Goal: Task Accomplishment & Management: Use online tool/utility

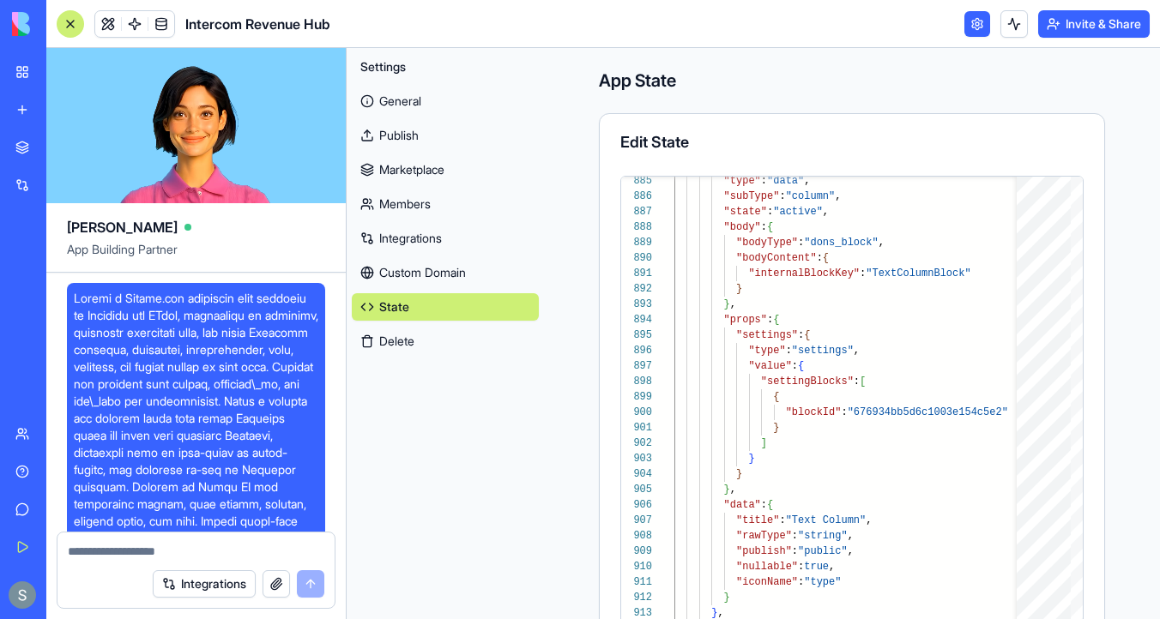
scroll to position [61, 0]
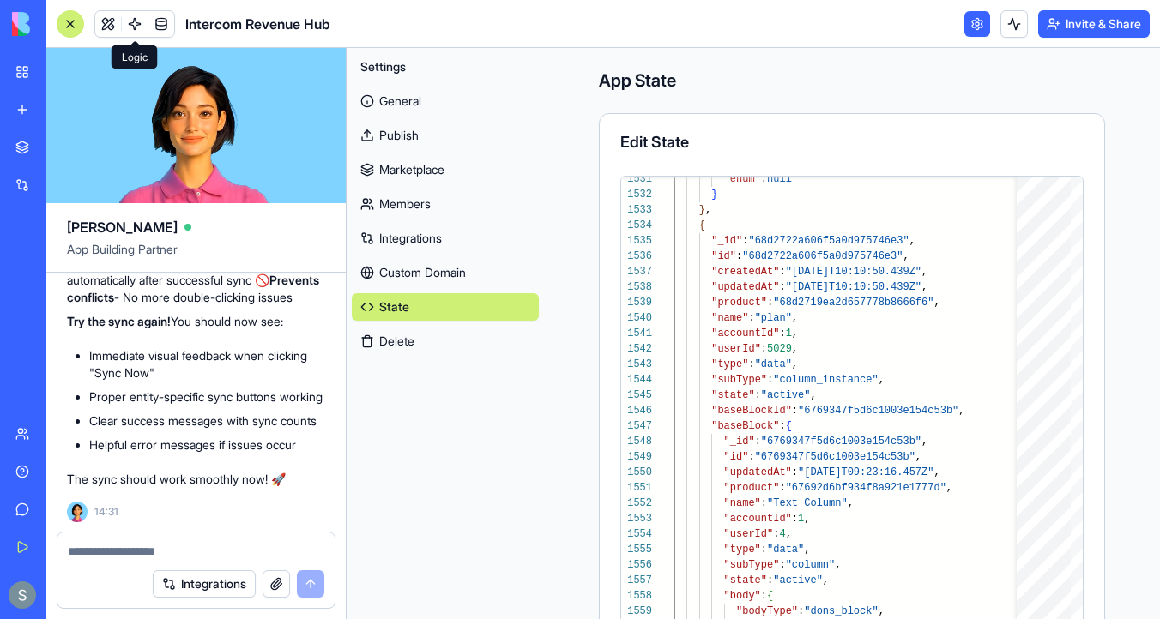
click at [411, 238] on link "Integrations" at bounding box center [445, 238] width 187 height 27
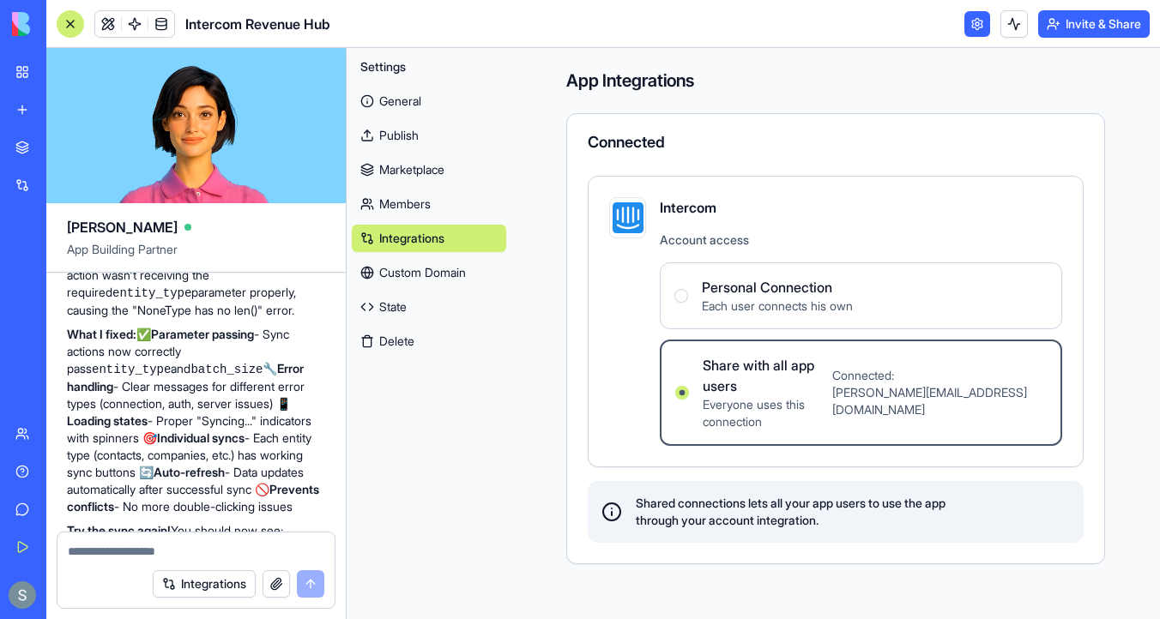
scroll to position [8660, 0]
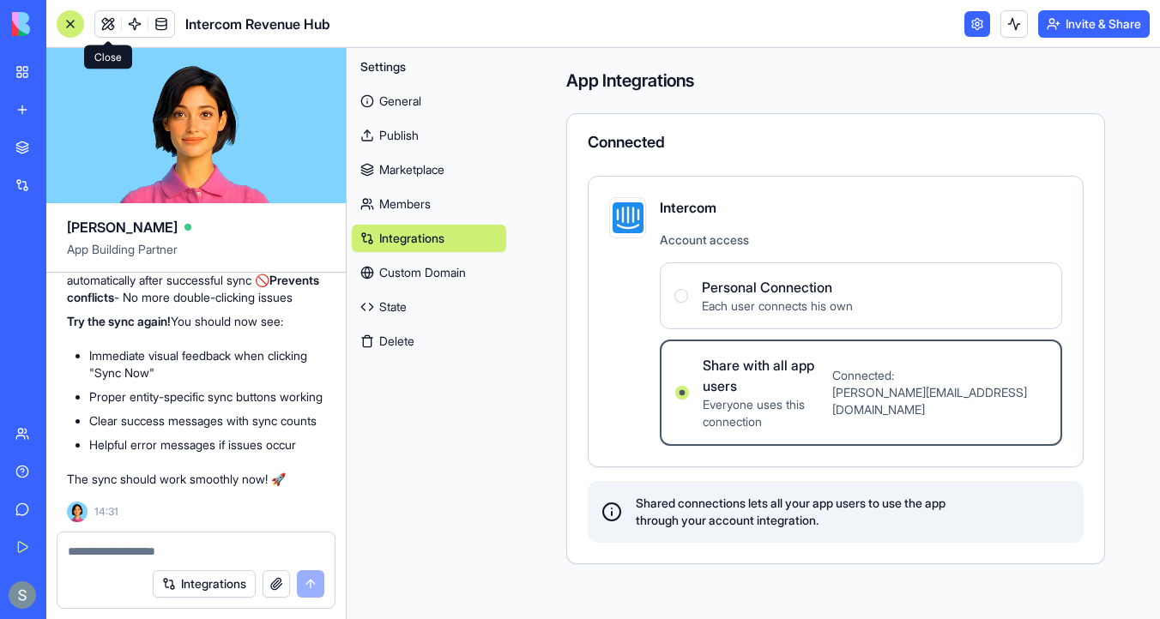
click at [107, 27] on span at bounding box center [108, 24] width 48 height 48
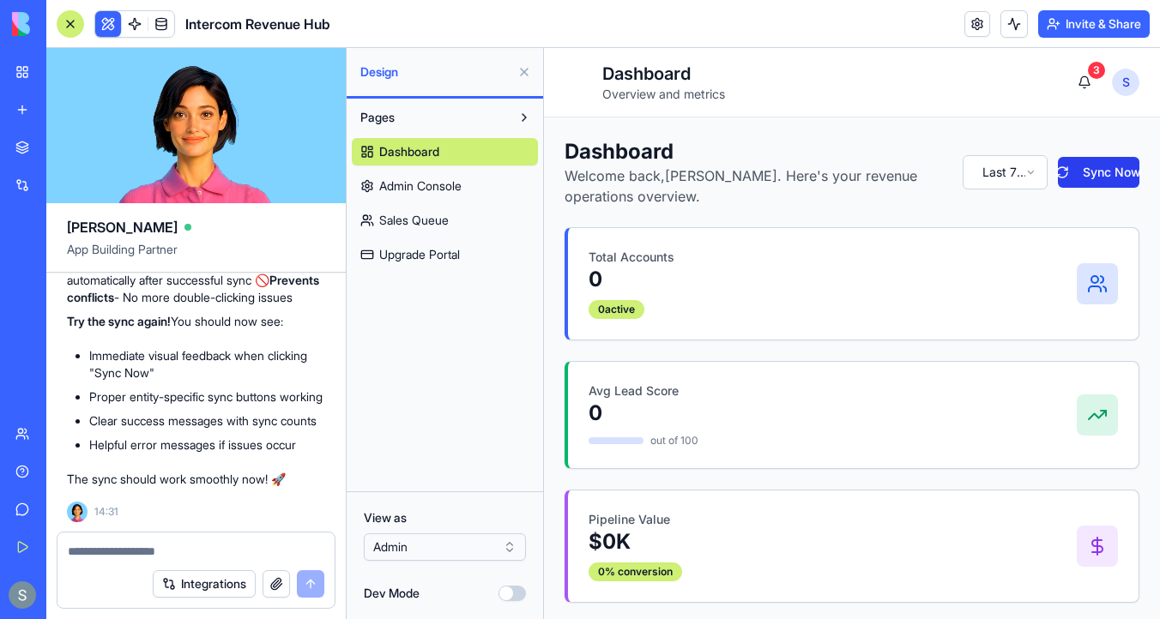
click at [1109, 175] on button "Sync Now" at bounding box center [1098, 172] width 81 height 31
click at [171, 552] on textarea at bounding box center [196, 551] width 257 height 17
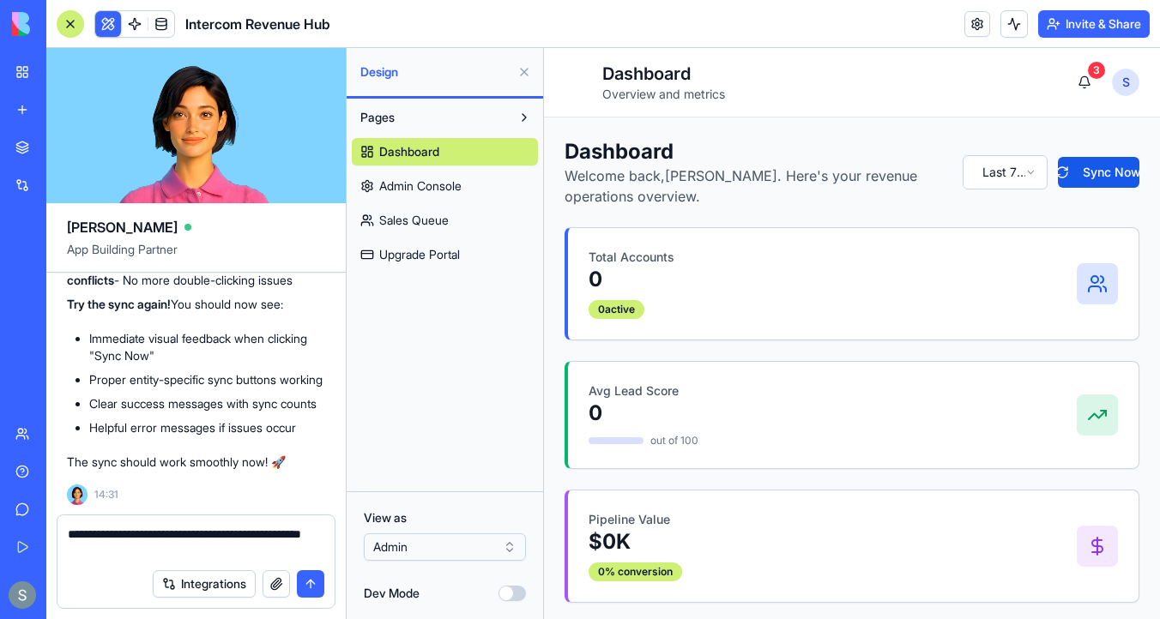
type textarea "**********"
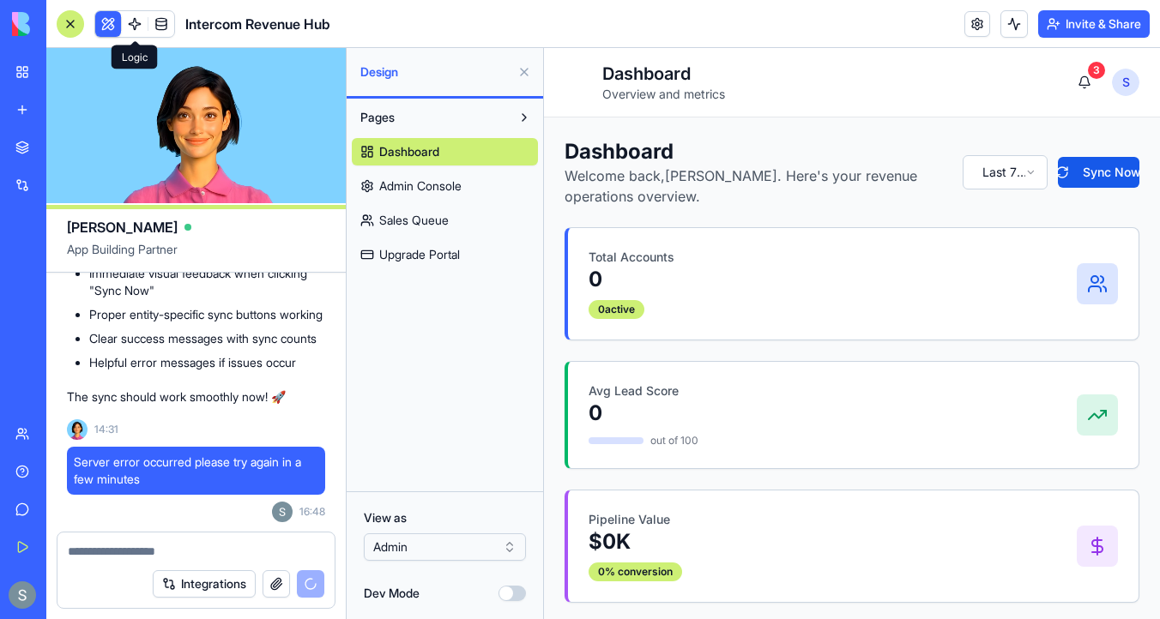
click at [134, 21] on span at bounding box center [135, 24] width 48 height 48
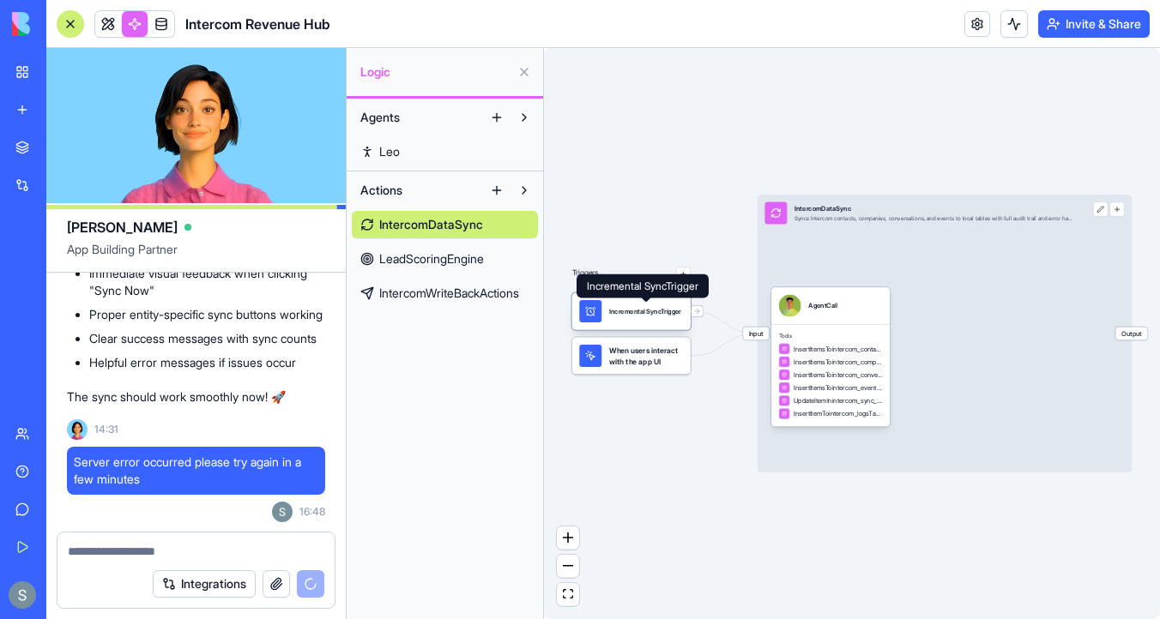
click at [641, 319] on div "Incremental SyncTrigger" at bounding box center [645, 311] width 72 height 22
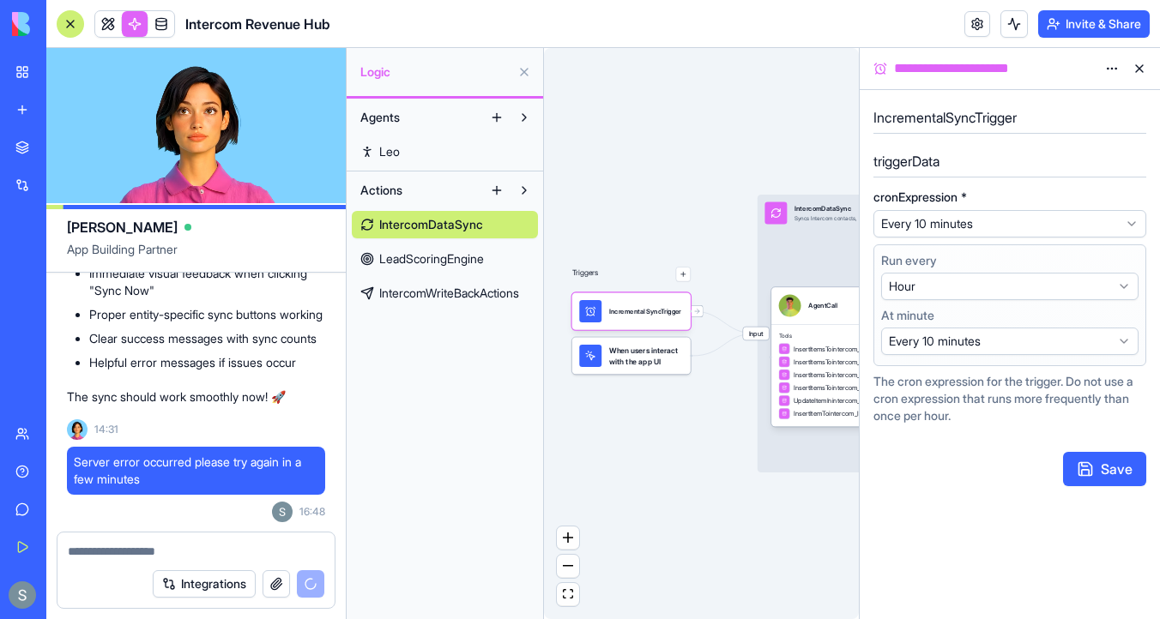
click at [69, 21] on div at bounding box center [70, 23] width 27 height 27
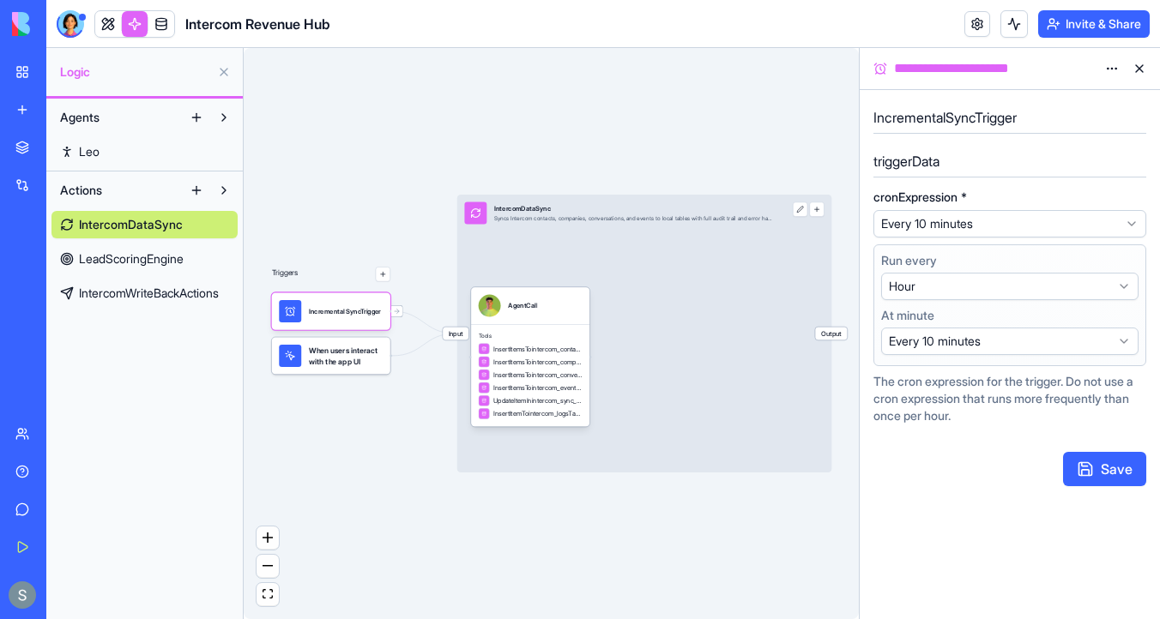
click at [336, 365] on span "When users interact with the app UI" at bounding box center [346, 356] width 74 height 22
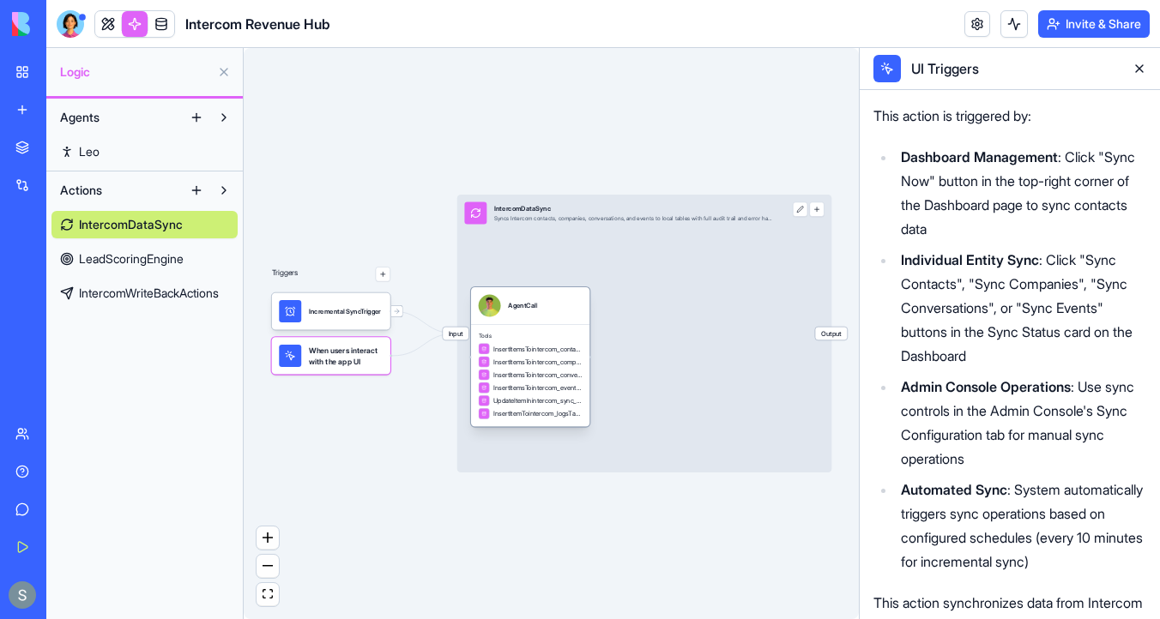
click at [532, 346] on span "InsertItemsTointercom_contactsTable" at bounding box center [537, 348] width 89 height 9
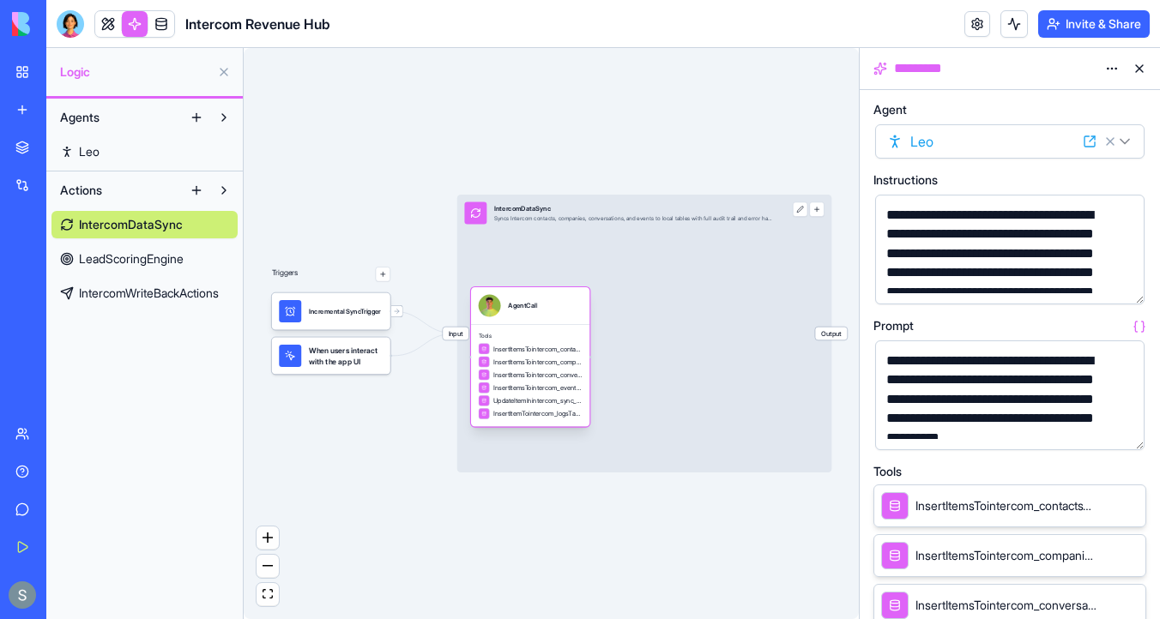
click at [544, 362] on span "InsertItemsTointercom_companiesTable" at bounding box center [537, 362] width 89 height 9
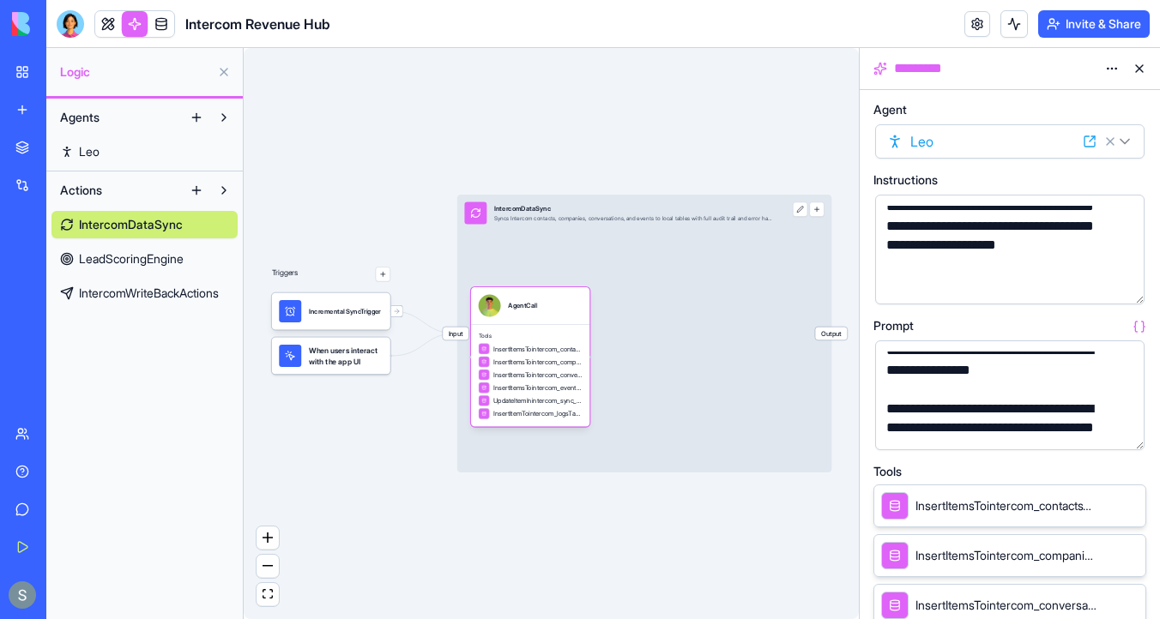
scroll to position [360, 0]
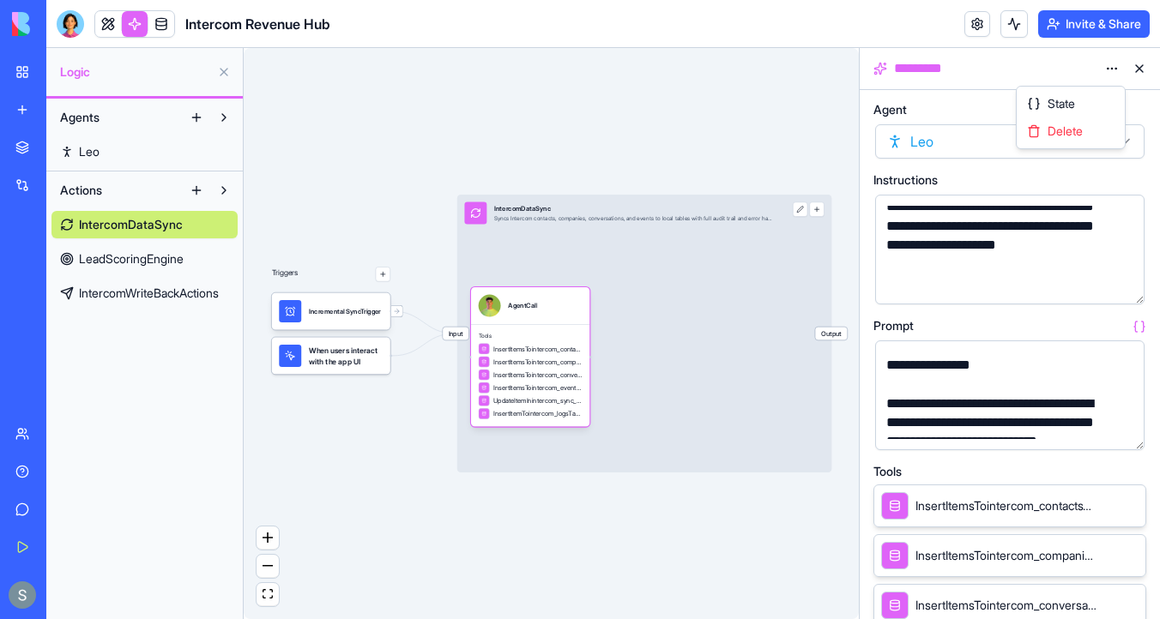
click at [1109, 69] on html "BETA My Workspace New app Marketplace Integrations Recent תיאטרון הקהילה Email …" at bounding box center [580, 309] width 1160 height 619
click at [1077, 103] on div "State" at bounding box center [1070, 103] width 101 height 27
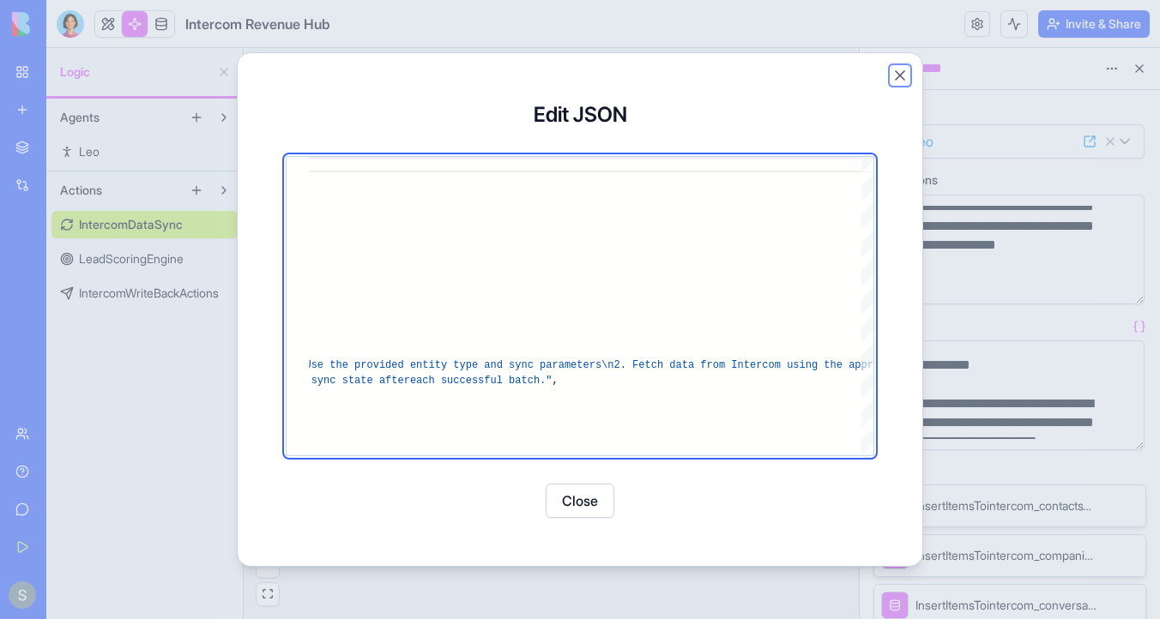
click at [905, 72] on button "Close" at bounding box center [899, 75] width 17 height 17
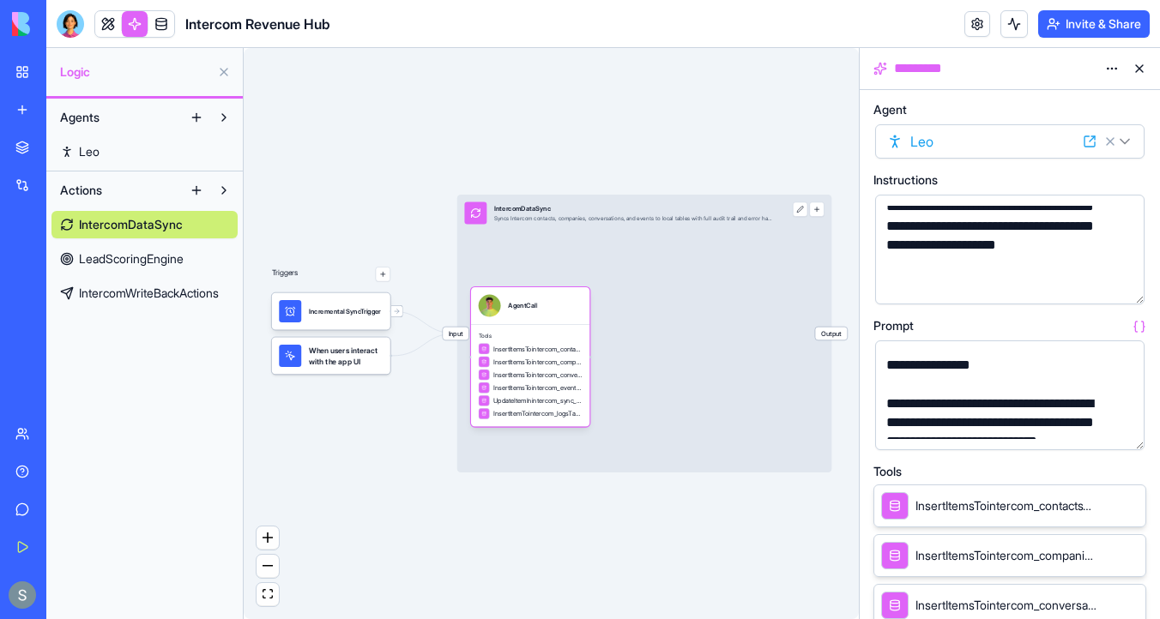
click at [1090, 136] on icon at bounding box center [1090, 142] width 14 height 14
click at [165, 228] on span "IntercomDataSync" at bounding box center [131, 224] width 104 height 17
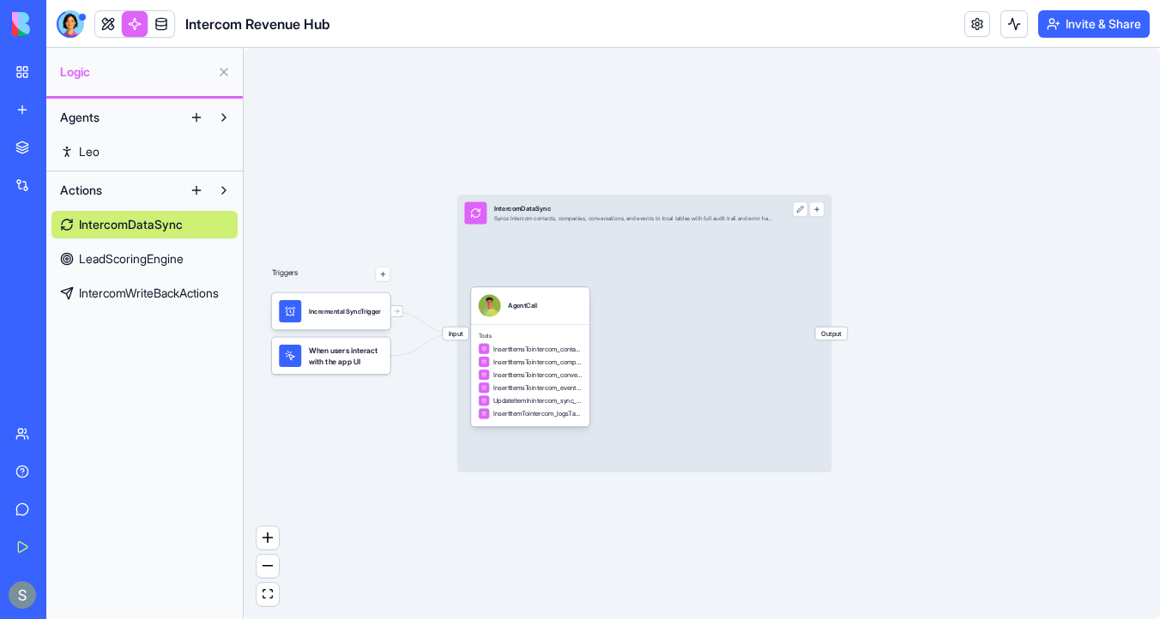
click at [163, 270] on link "LeadScoringEngine" at bounding box center [144, 258] width 186 height 27
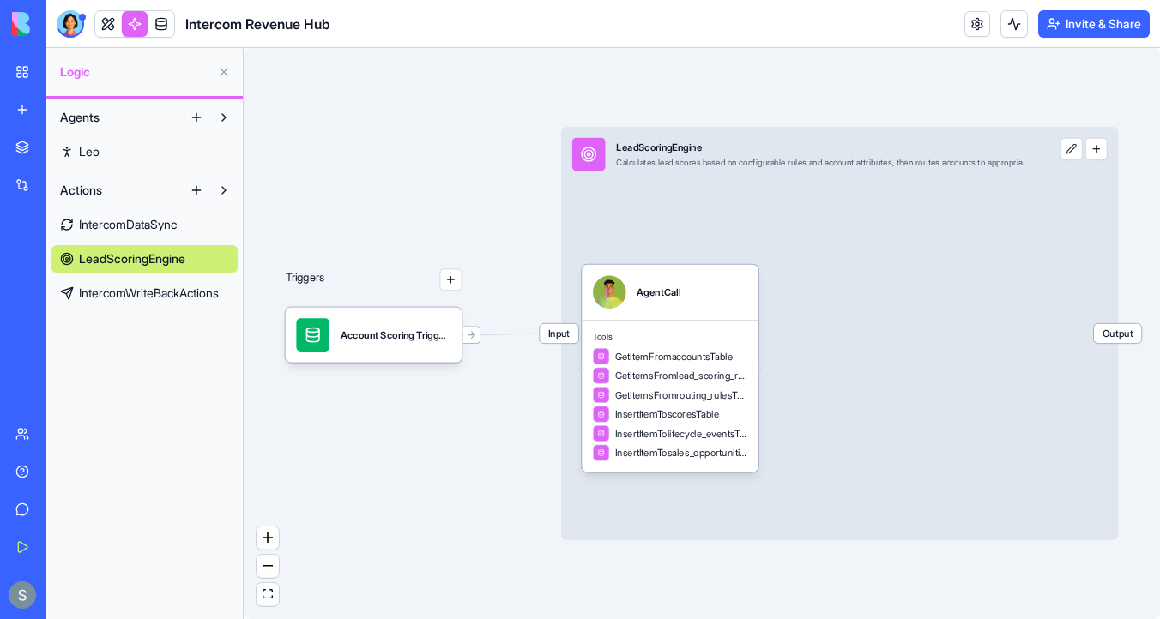
click at [161, 296] on span "IntercomWriteBackActions" at bounding box center [149, 293] width 140 height 17
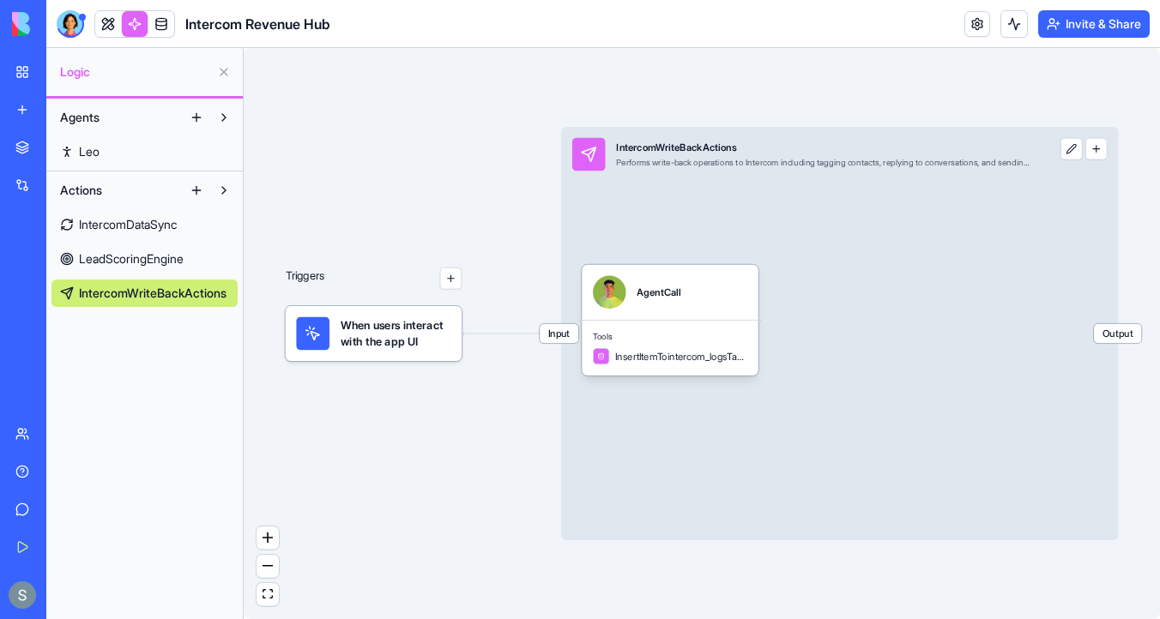
click at [173, 257] on span "LeadScoringEngine" at bounding box center [131, 258] width 105 height 17
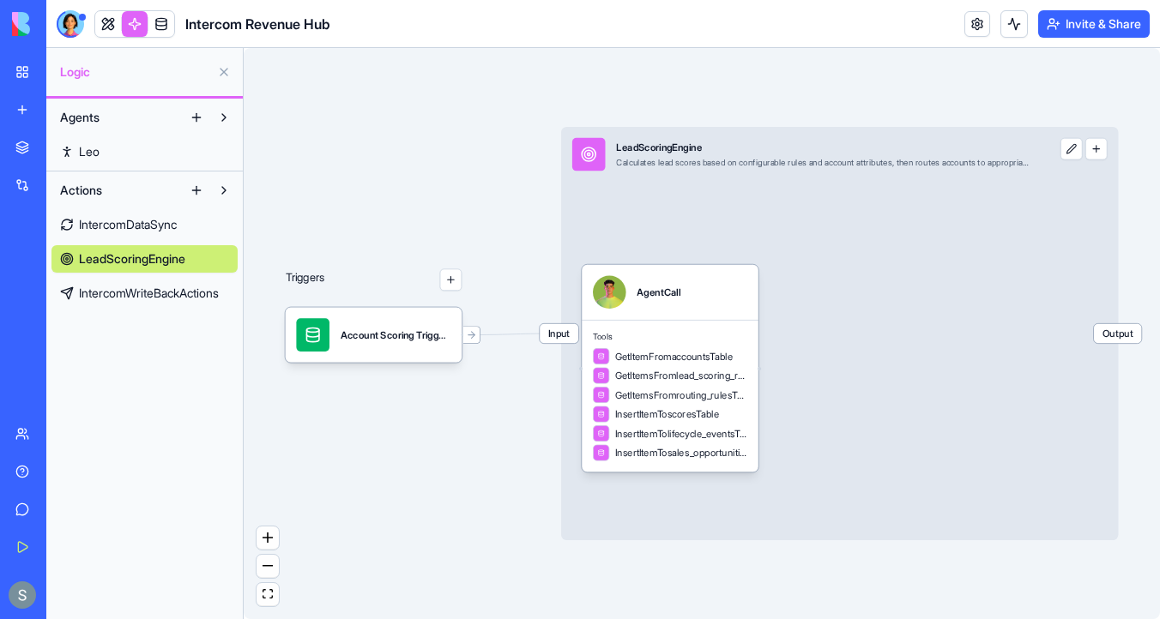
click at [188, 289] on span "IntercomWriteBackActions" at bounding box center [149, 293] width 140 height 17
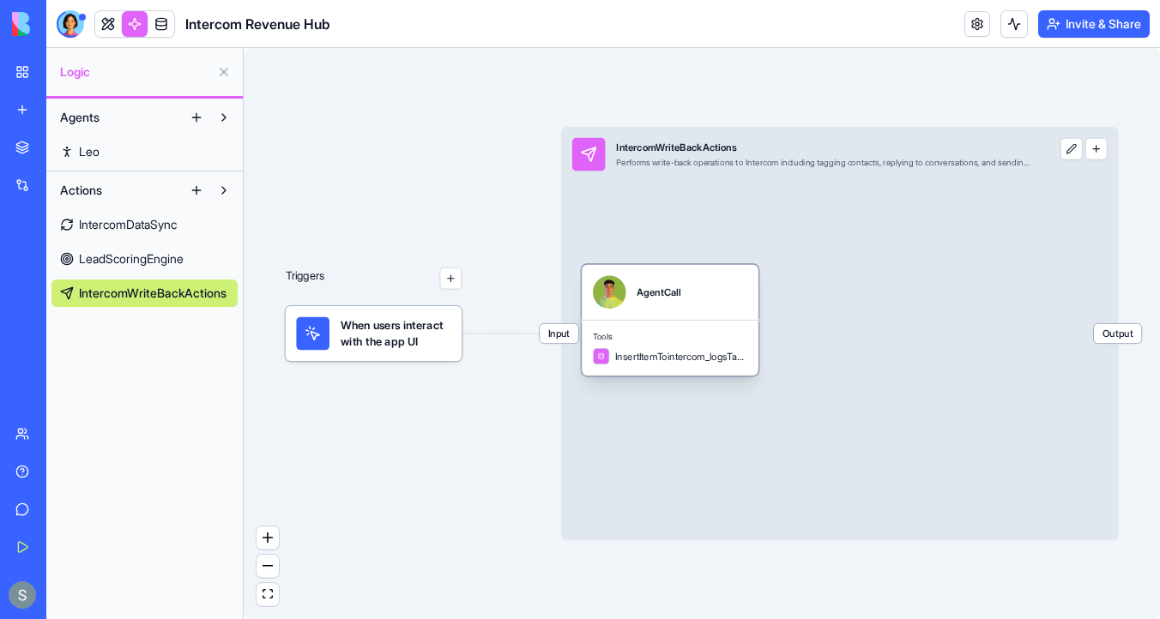
click at [687, 359] on span "InsertItemTointercom_logsTable" at bounding box center [681, 356] width 132 height 14
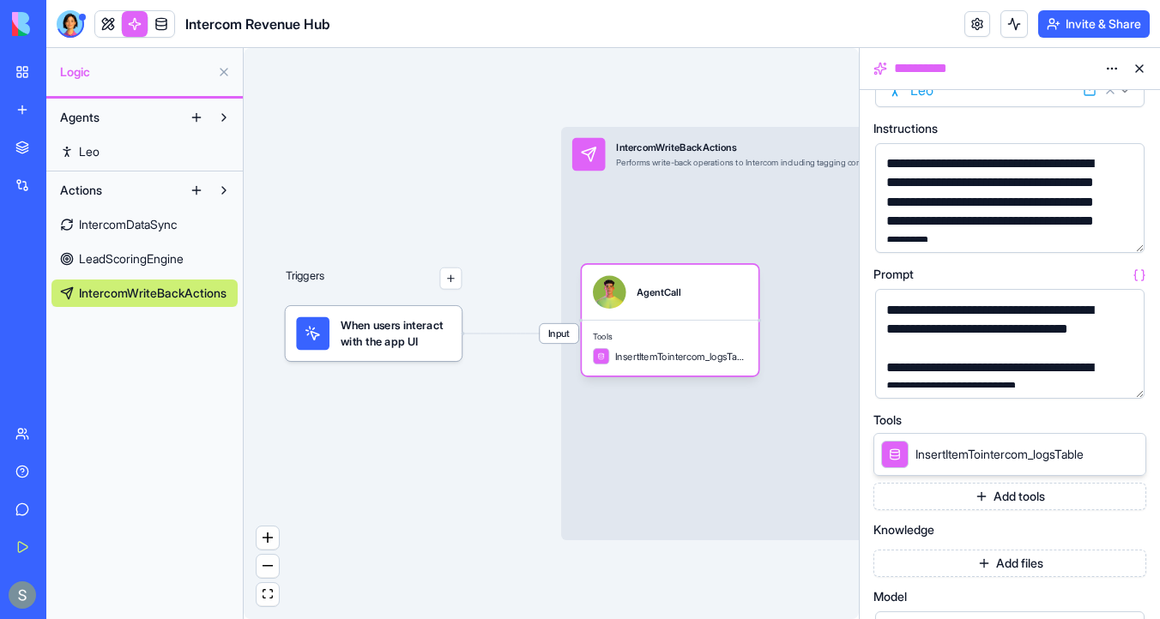
scroll to position [137, 0]
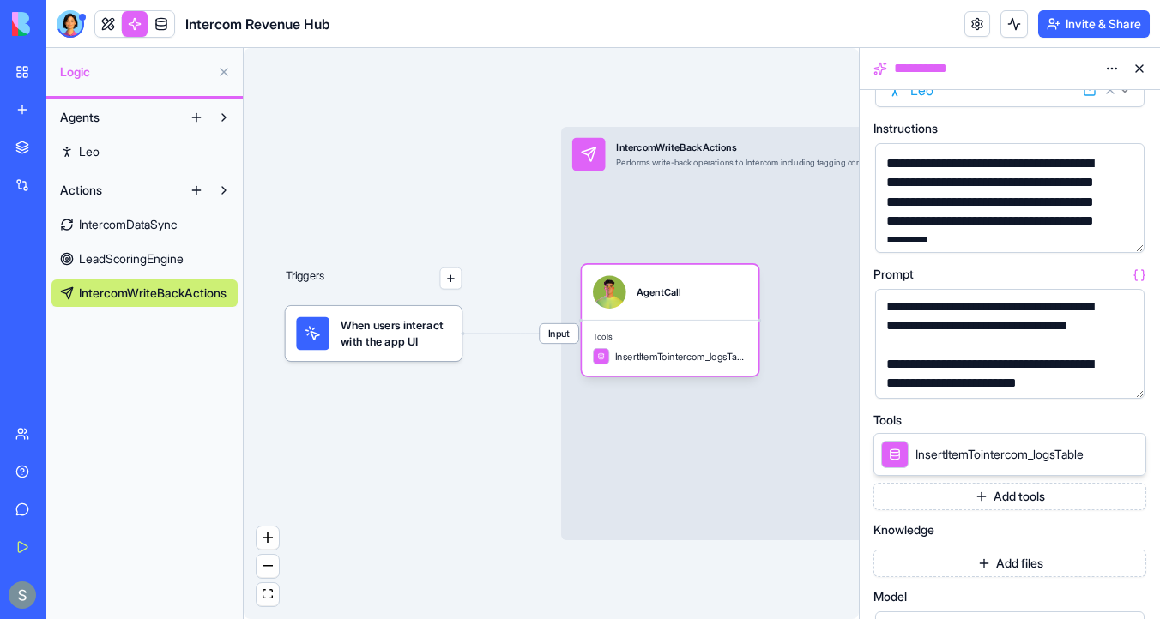
click at [152, 254] on span "LeadScoringEngine" at bounding box center [131, 258] width 105 height 17
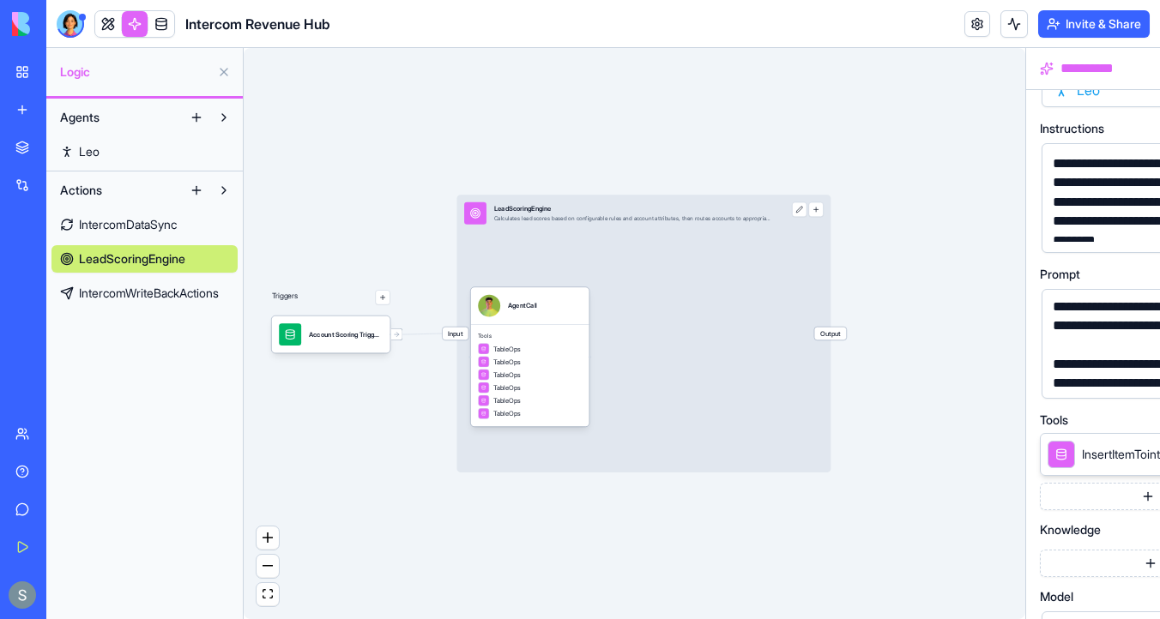
click at [152, 254] on span "LeadScoringEngine" at bounding box center [132, 258] width 106 height 17
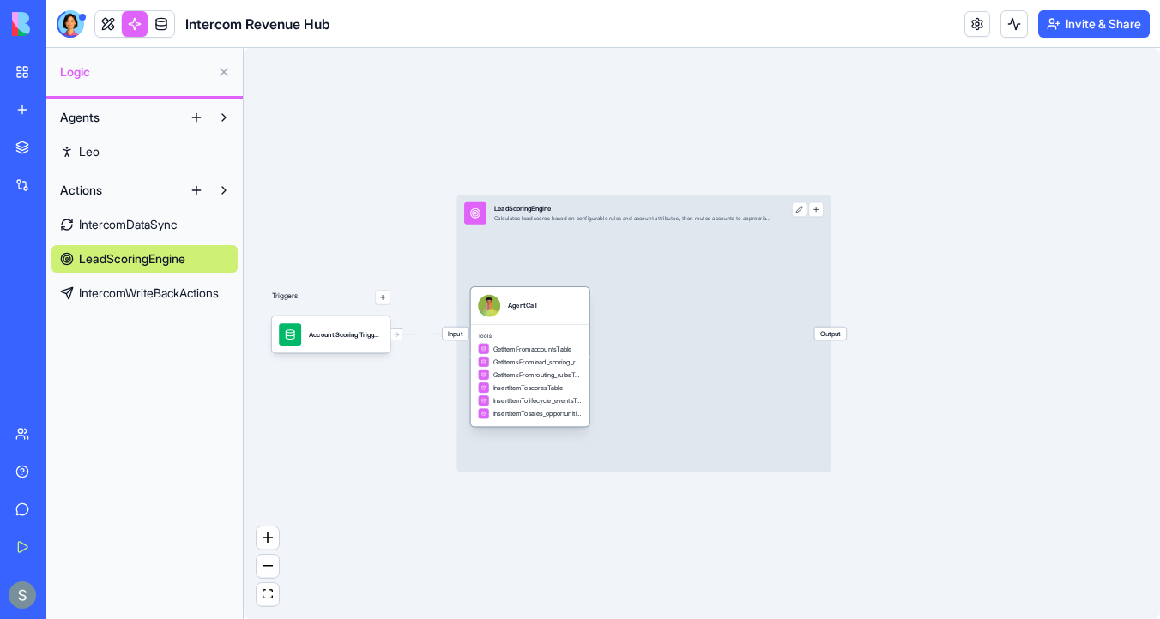
click at [543, 322] on div "AgentCall" at bounding box center [530, 305] width 118 height 37
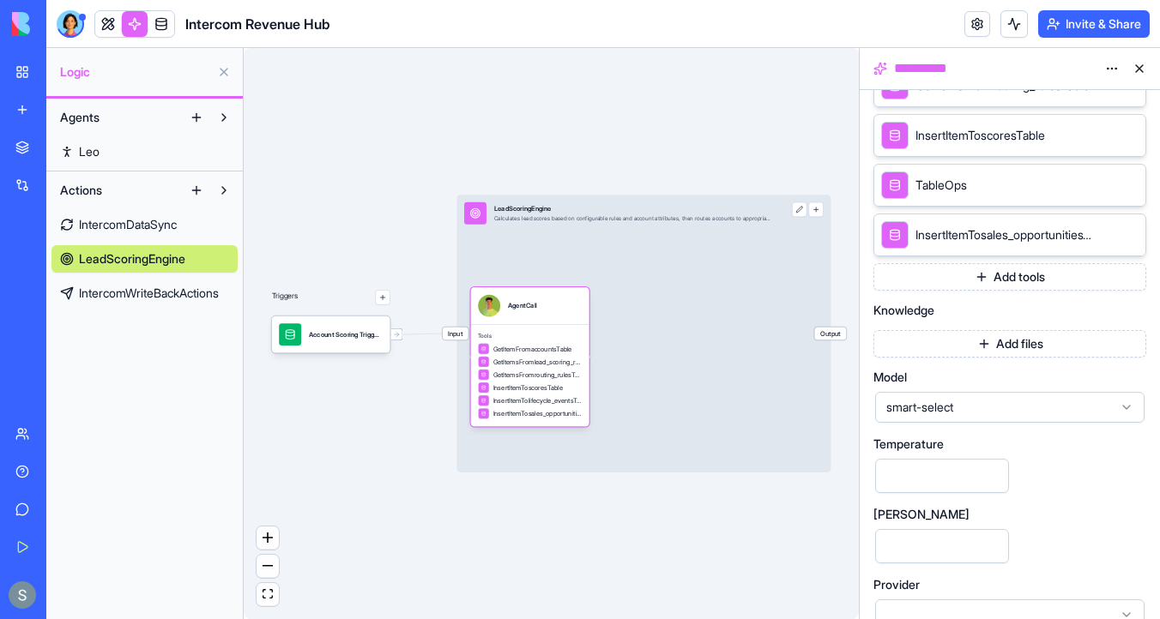
scroll to position [546, 0]
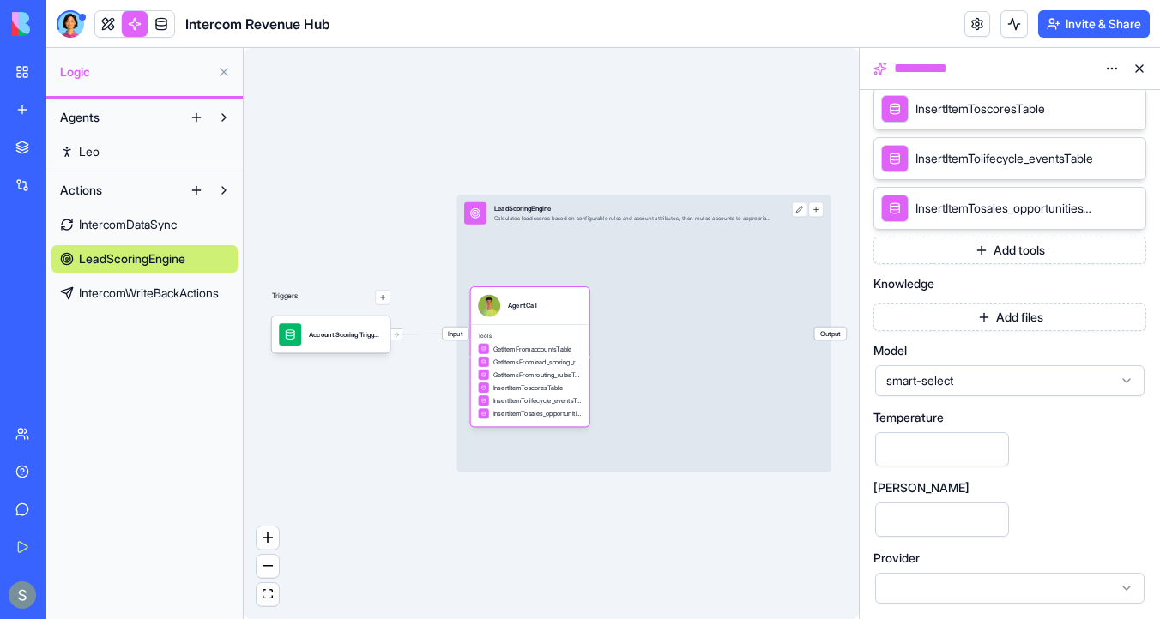
click at [150, 225] on span "IntercomDataSync" at bounding box center [128, 224] width 98 height 17
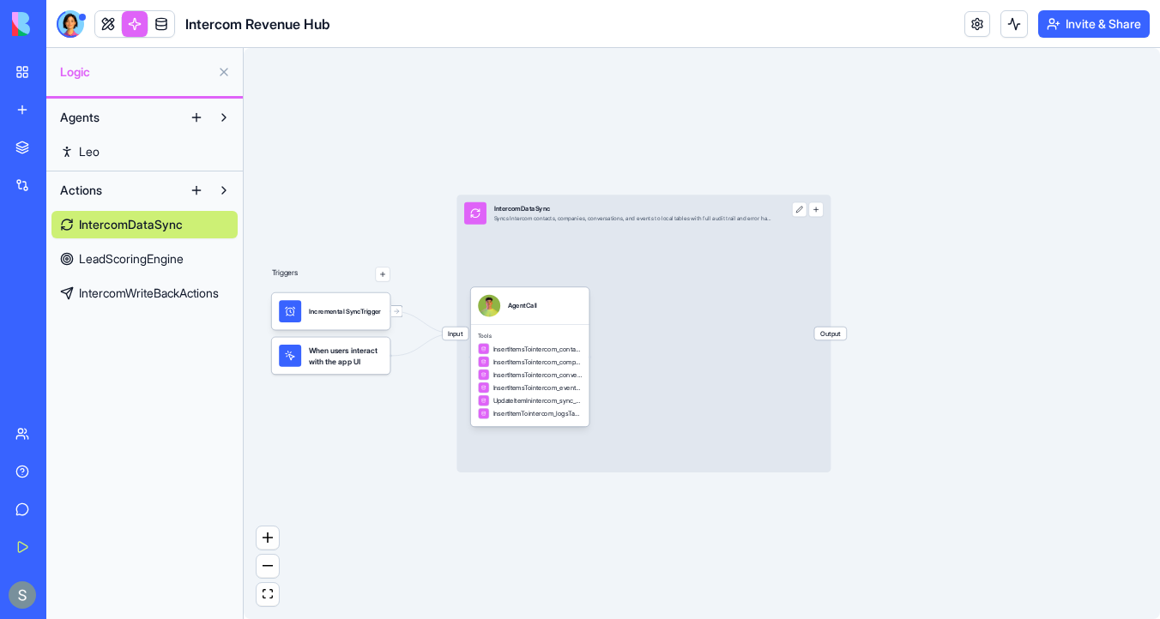
click at [130, 150] on link "Leo" at bounding box center [144, 151] width 186 height 27
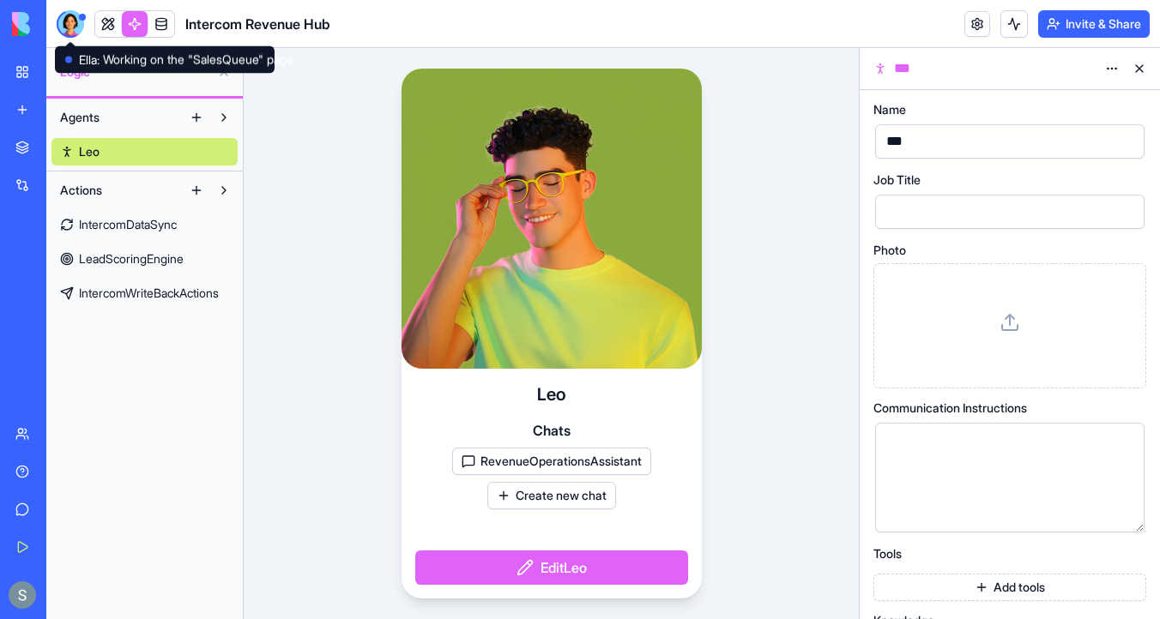
click at [69, 23] on div at bounding box center [70, 23] width 27 height 27
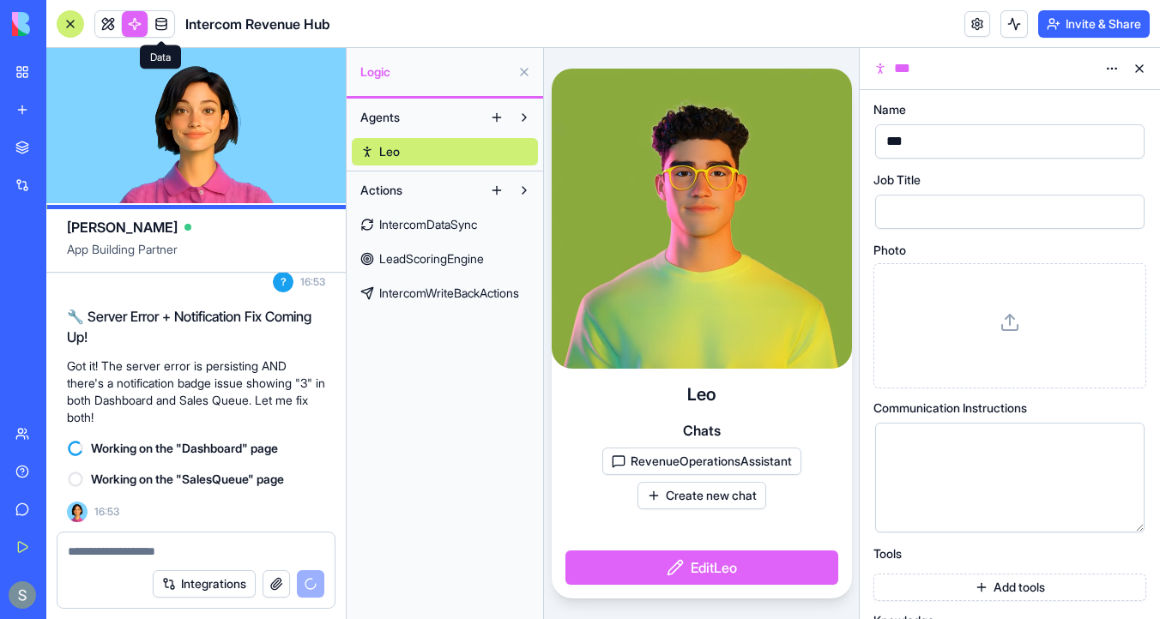
click at [167, 24] on span at bounding box center [161, 24] width 48 height 48
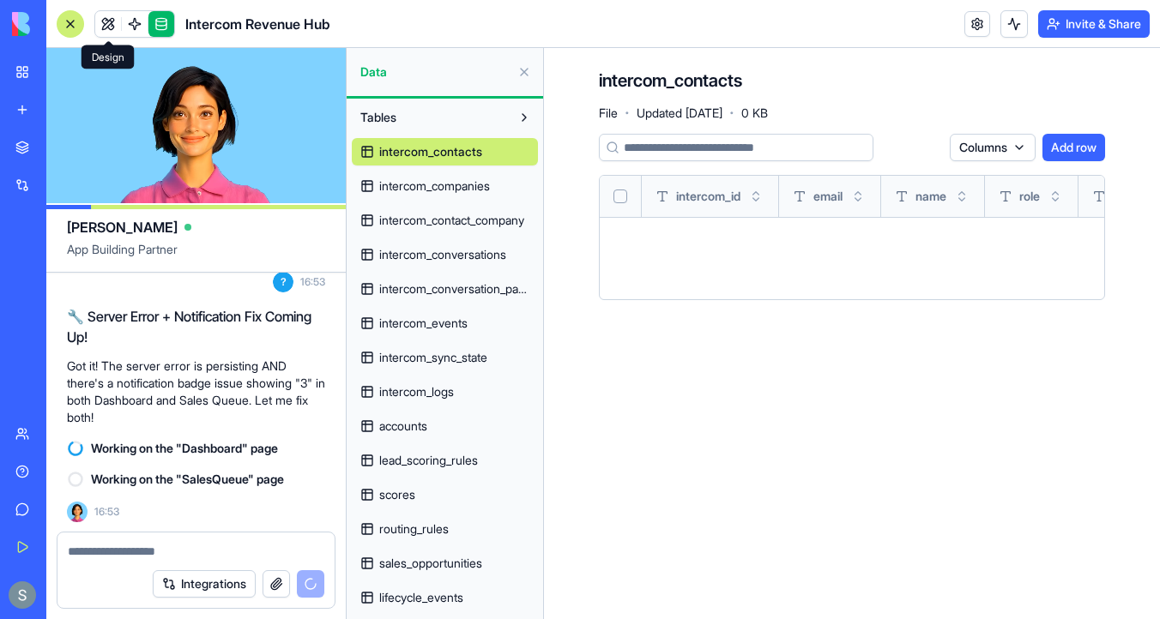
click at [108, 25] on link at bounding box center [108, 24] width 26 height 26
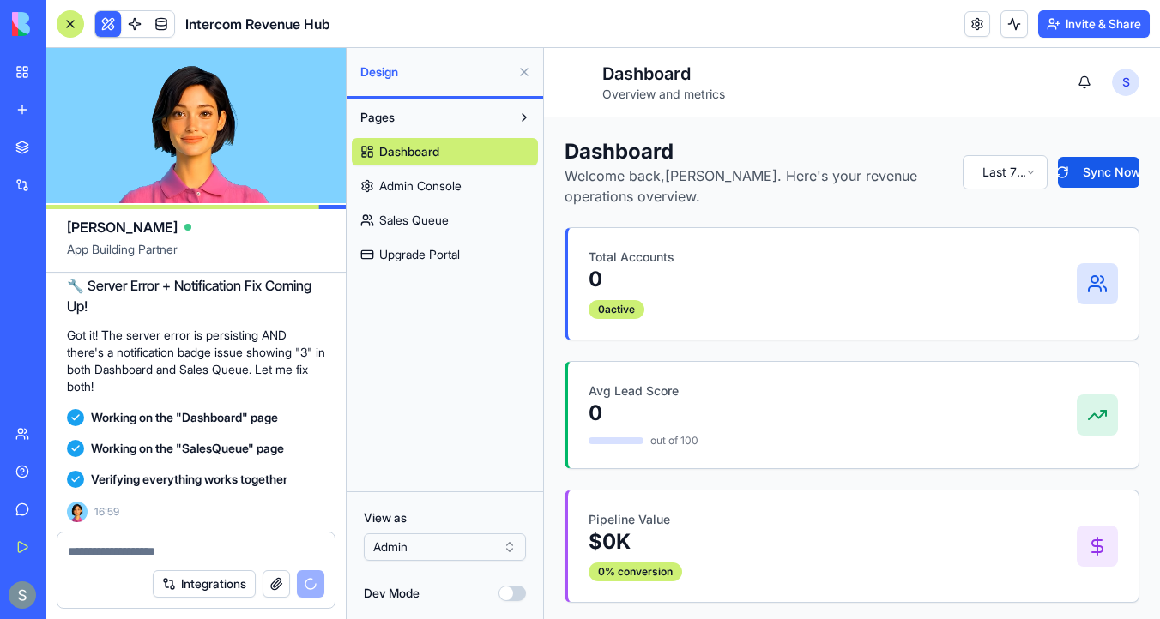
scroll to position [10856, 0]
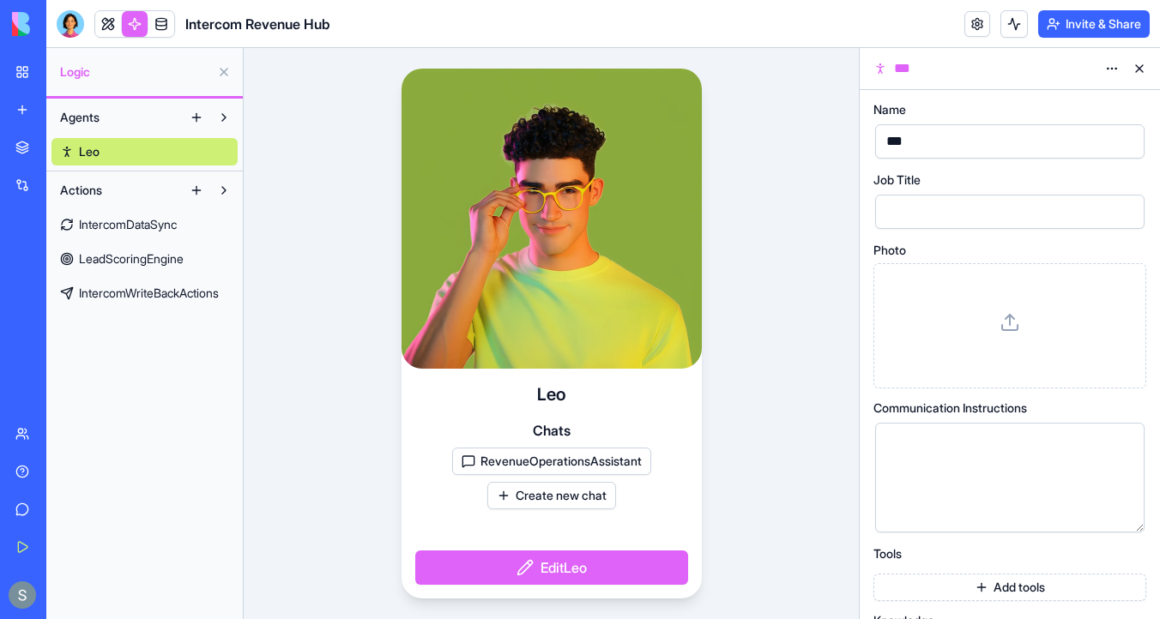
click at [167, 227] on span "IntercomDataSync" at bounding box center [128, 224] width 98 height 17
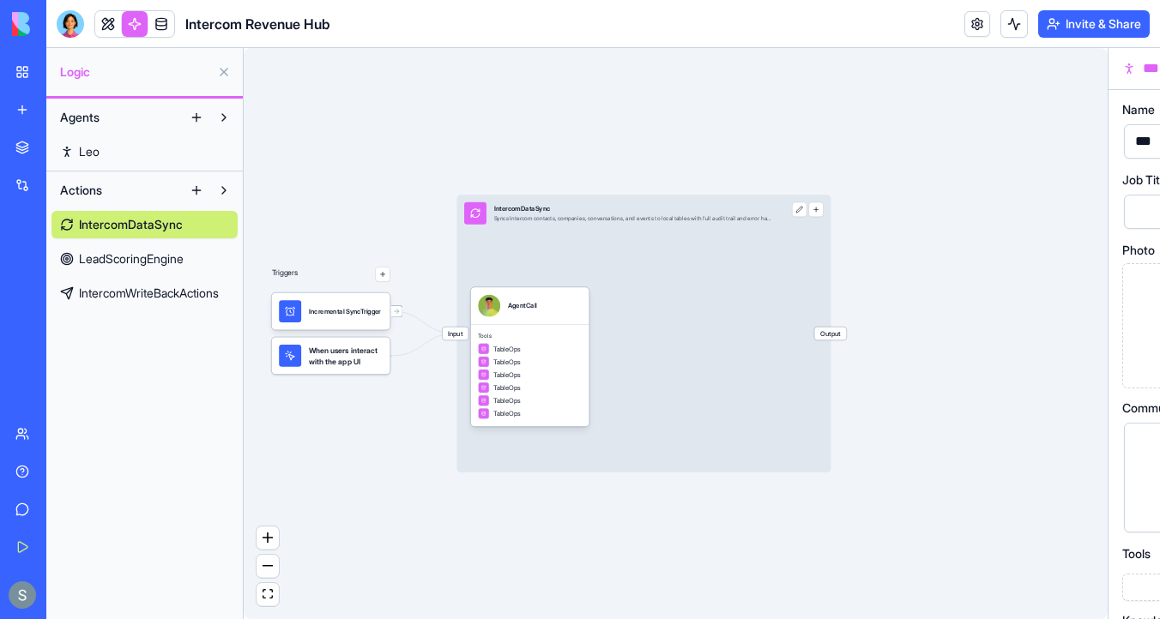
click at [155, 259] on span "LeadScoringEngine" at bounding box center [131, 258] width 105 height 17
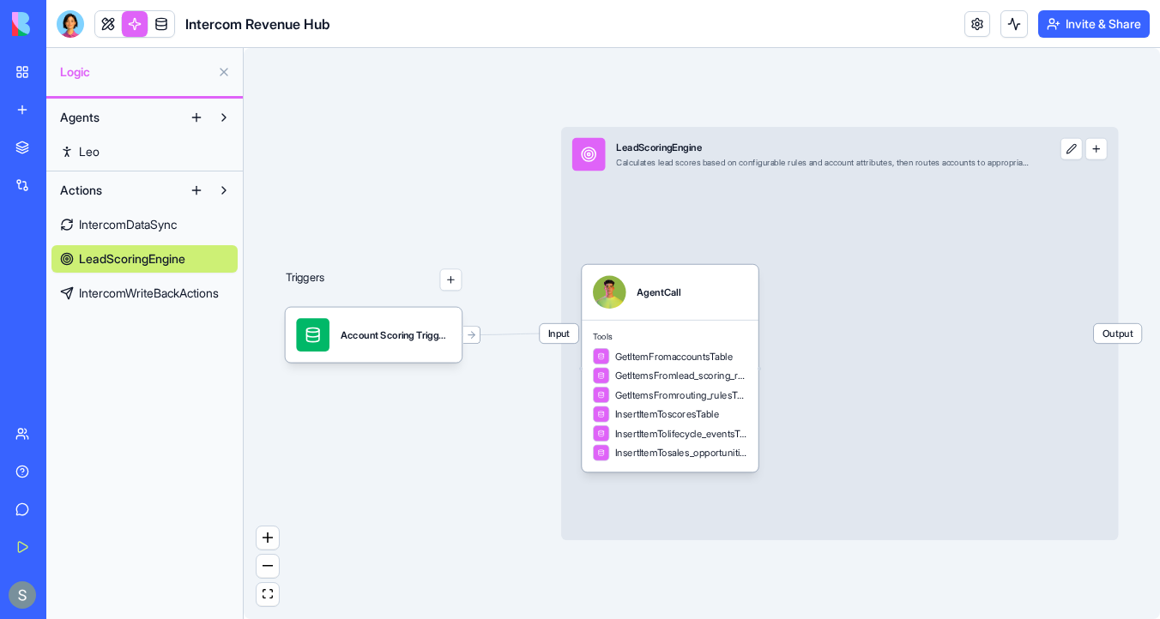
click at [159, 223] on span "IntercomDataSync" at bounding box center [128, 224] width 98 height 17
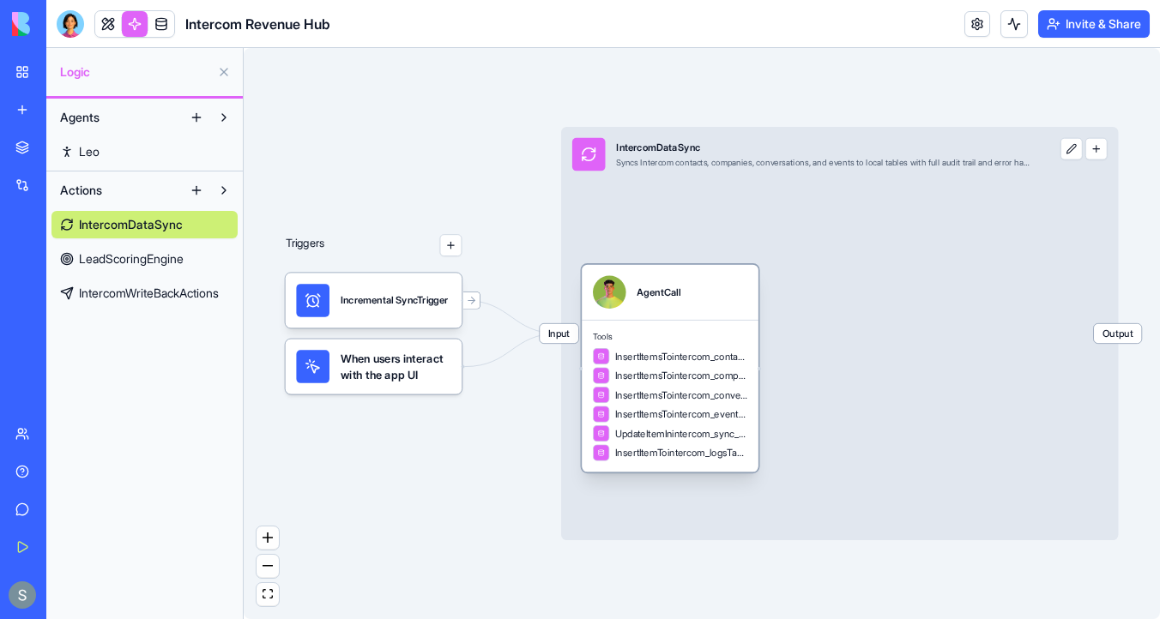
click at [694, 365] on div "InsertItemsTointercom_contactsTable InsertItemsTointercom_companiesTable Insert…" at bounding box center [670, 404] width 154 height 113
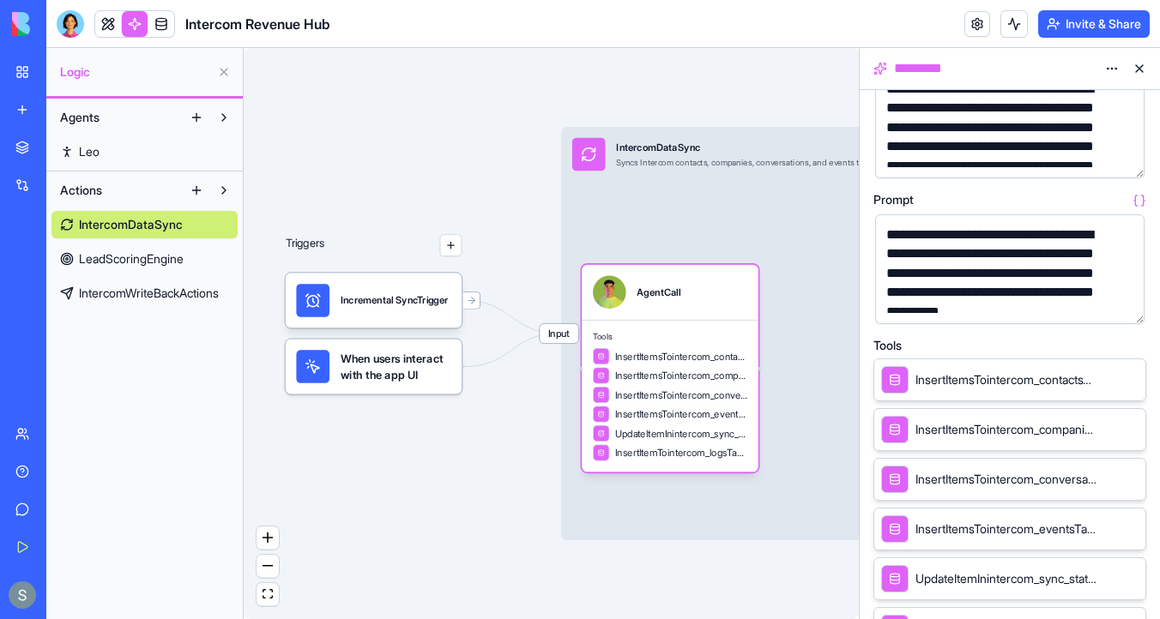
scroll to position [136, 0]
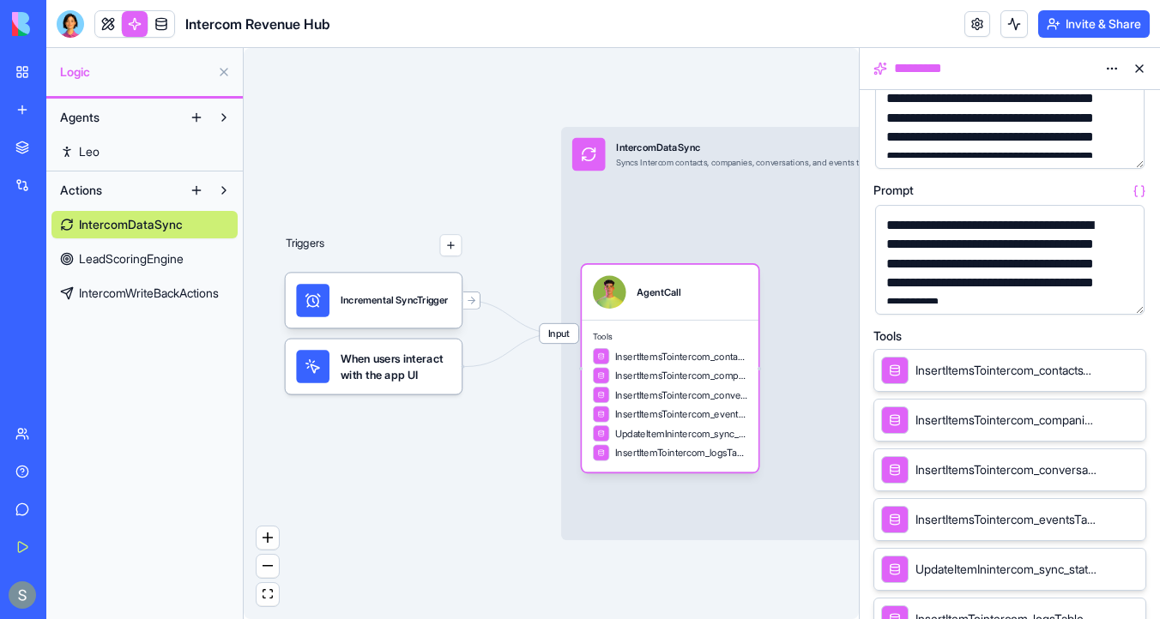
click at [1003, 380] on div "InsertItemsTointercom_contactsTable" at bounding box center [989, 370] width 216 height 27
click at [919, 370] on span "InsertItemsTointercom_contactsTable" at bounding box center [1006, 370] width 182 height 17
click at [891, 371] on icon at bounding box center [895, 370] width 12 height 21
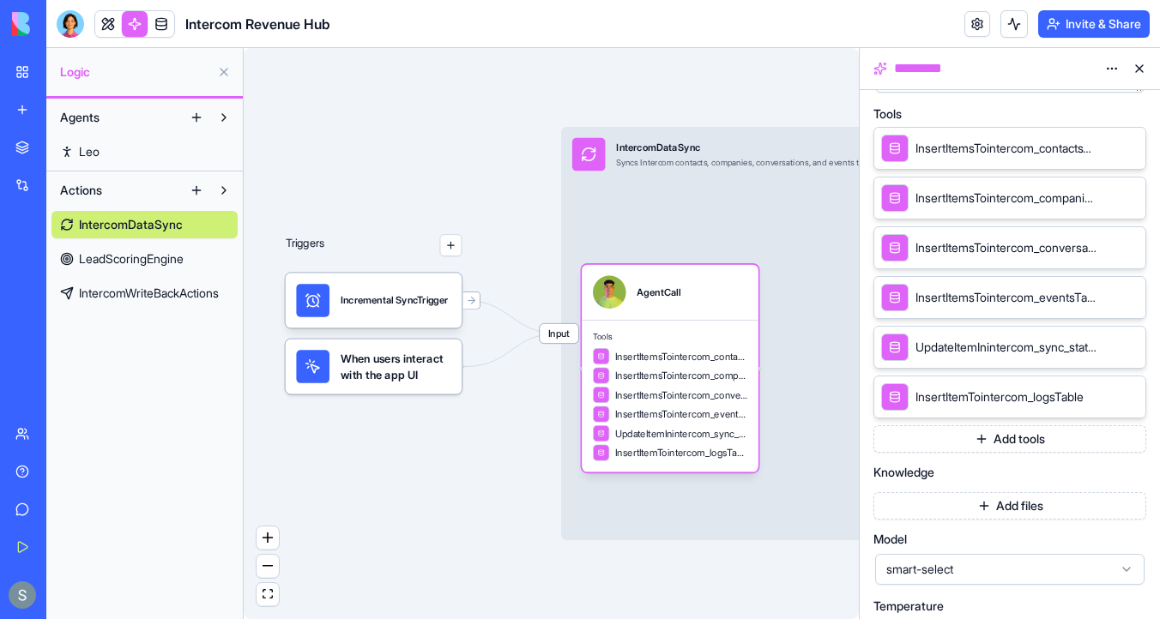
scroll to position [356, 0]
click at [1108, 398] on icon at bounding box center [1108, 398] width 14 height 14
click at [1109, 344] on icon at bounding box center [1108, 348] width 14 height 14
click at [1107, 299] on icon at bounding box center [1110, 296] width 6 height 6
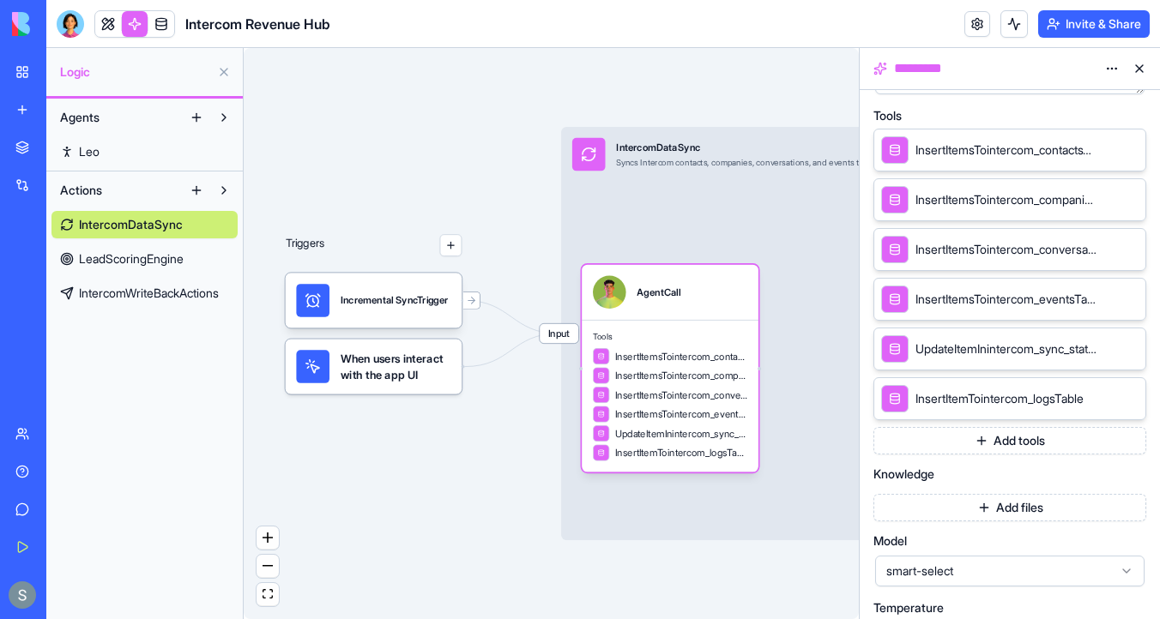
click at [1107, 298] on icon at bounding box center [1110, 296] width 6 height 6
click at [1107, 299] on icon at bounding box center [1110, 296] width 6 height 6
click at [902, 296] on div at bounding box center [894, 299] width 27 height 27
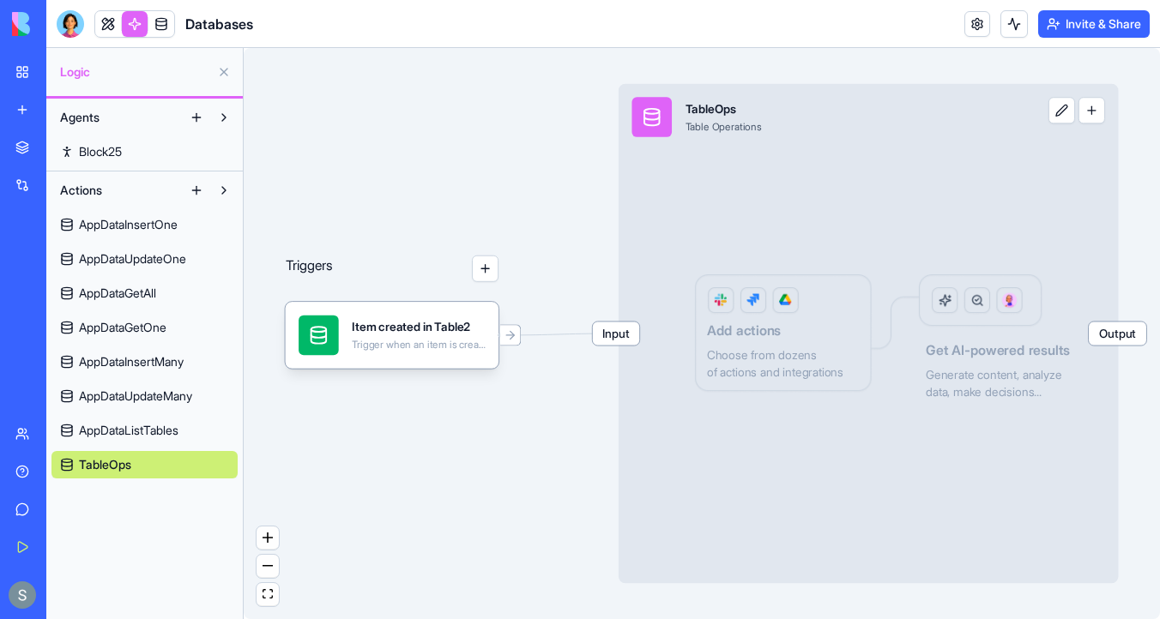
click at [61, 21] on div at bounding box center [70, 23] width 27 height 27
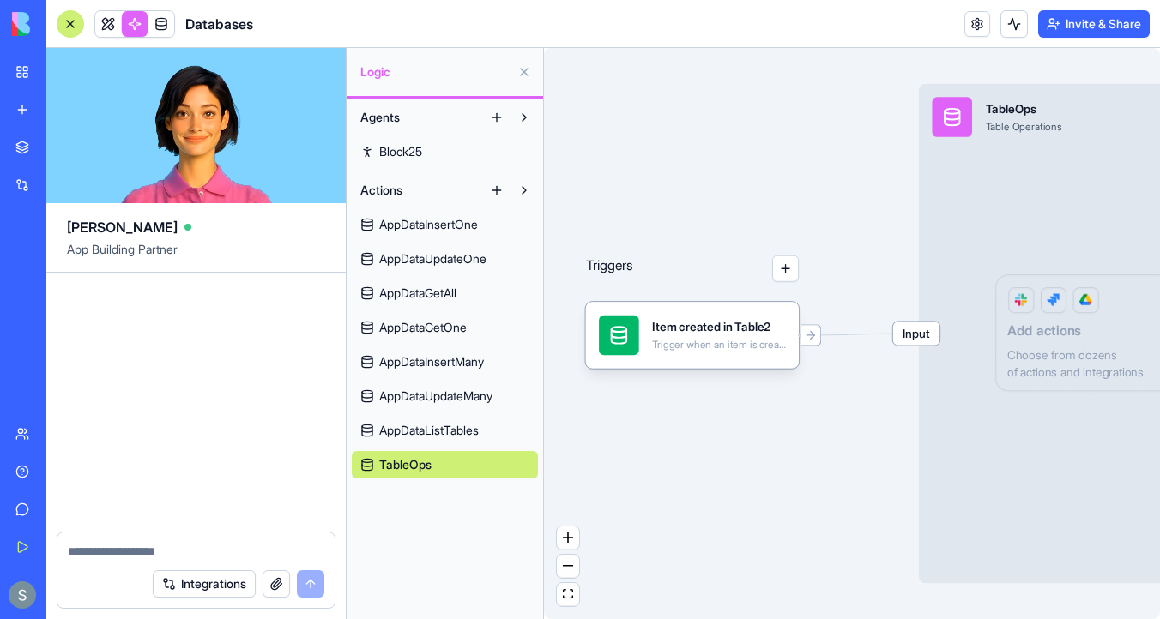
click at [172, 539] on div at bounding box center [195, 546] width 277 height 27
click at [138, 24] on link at bounding box center [135, 24] width 26 height 26
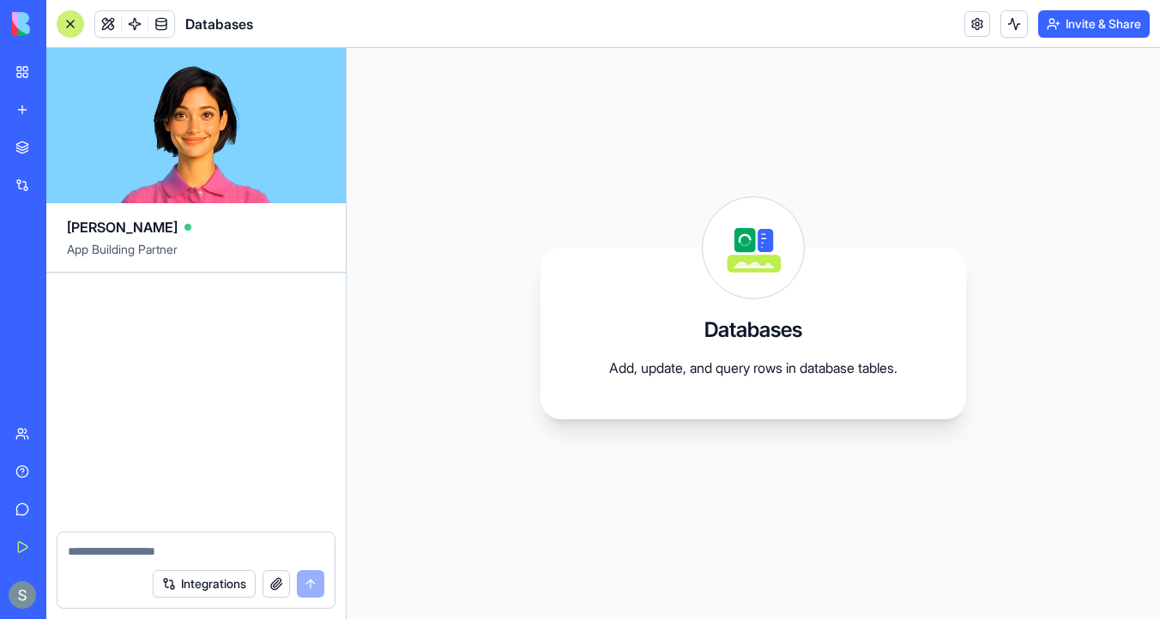
click at [133, 547] on textarea at bounding box center [196, 551] width 257 height 17
click at [163, 26] on link at bounding box center [161, 24] width 26 height 26
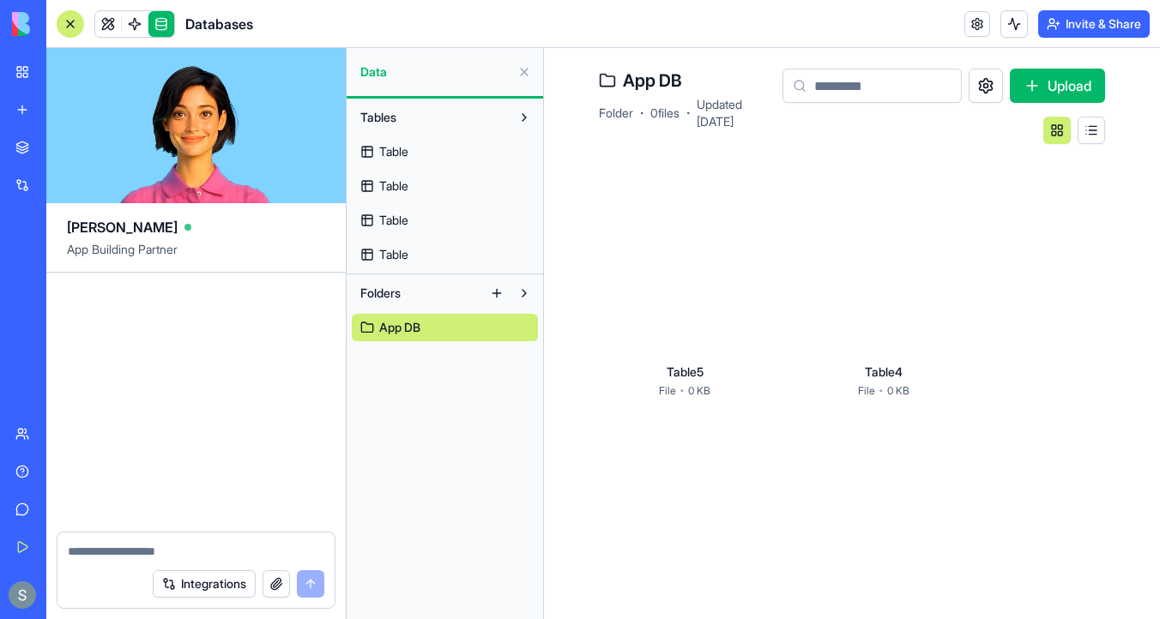
click at [444, 154] on link "Table" at bounding box center [445, 151] width 186 height 27
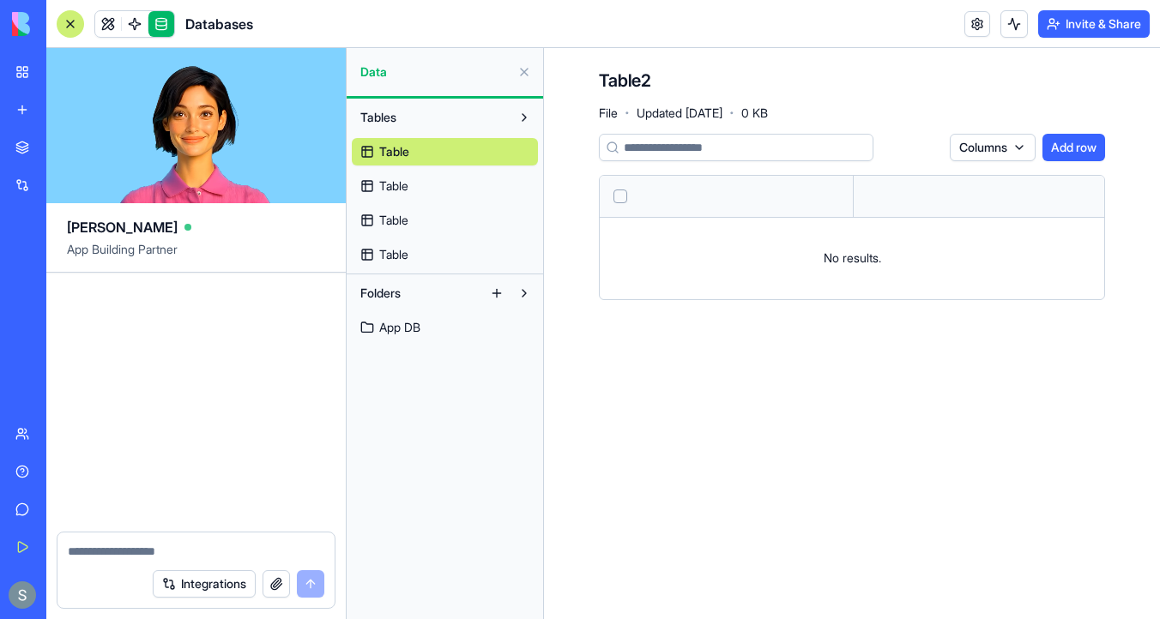
click at [63, 68] on div "My Workspace" at bounding box center [52, 71] width 22 height 17
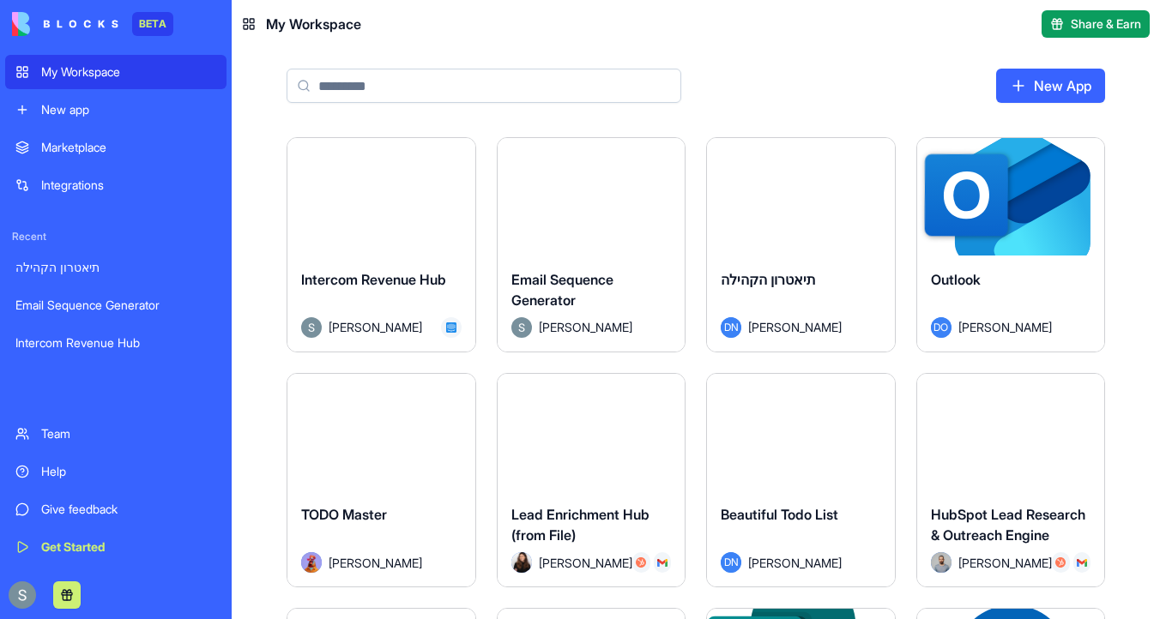
click at [399, 196] on button "Launch" at bounding box center [381, 196] width 129 height 34
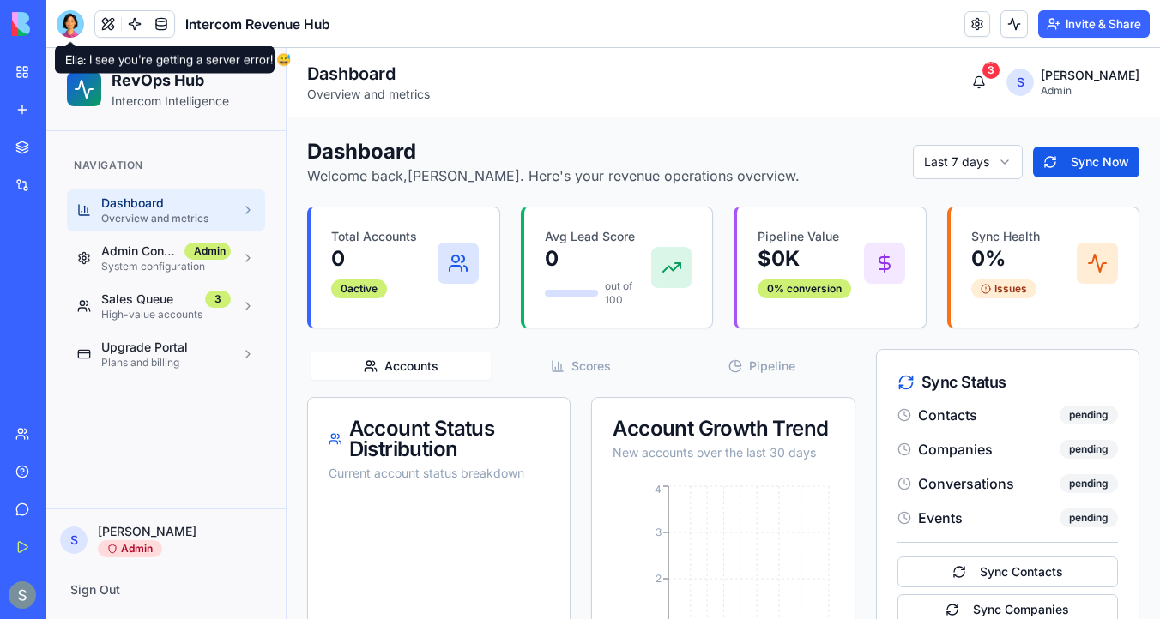
click at [73, 23] on div at bounding box center [70, 23] width 27 height 27
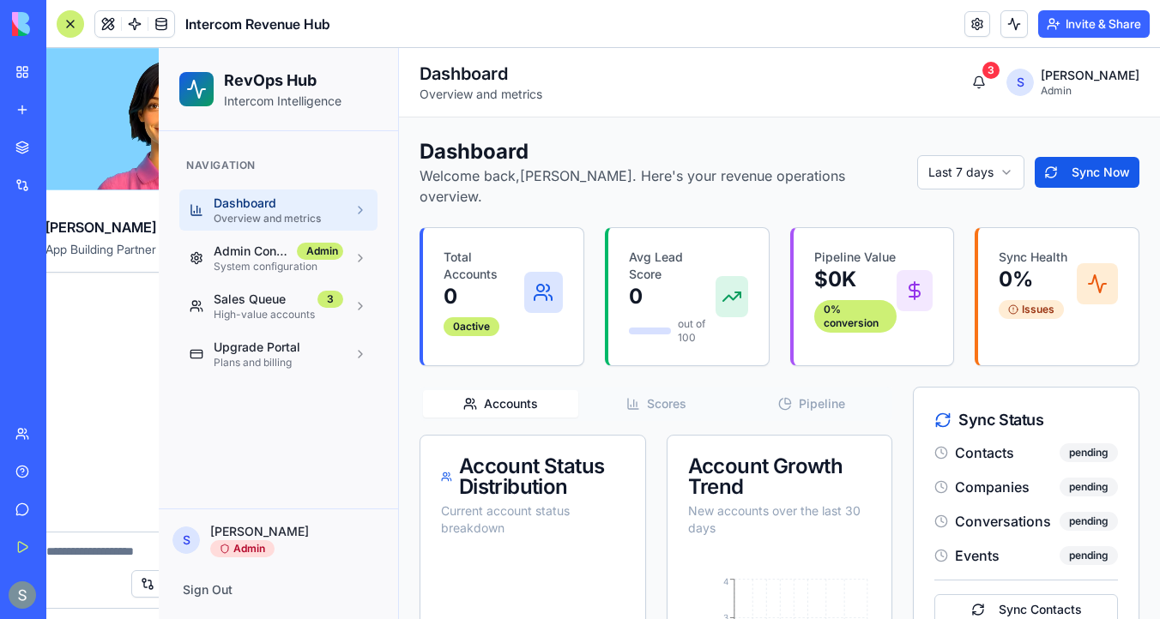
scroll to position [9353, 0]
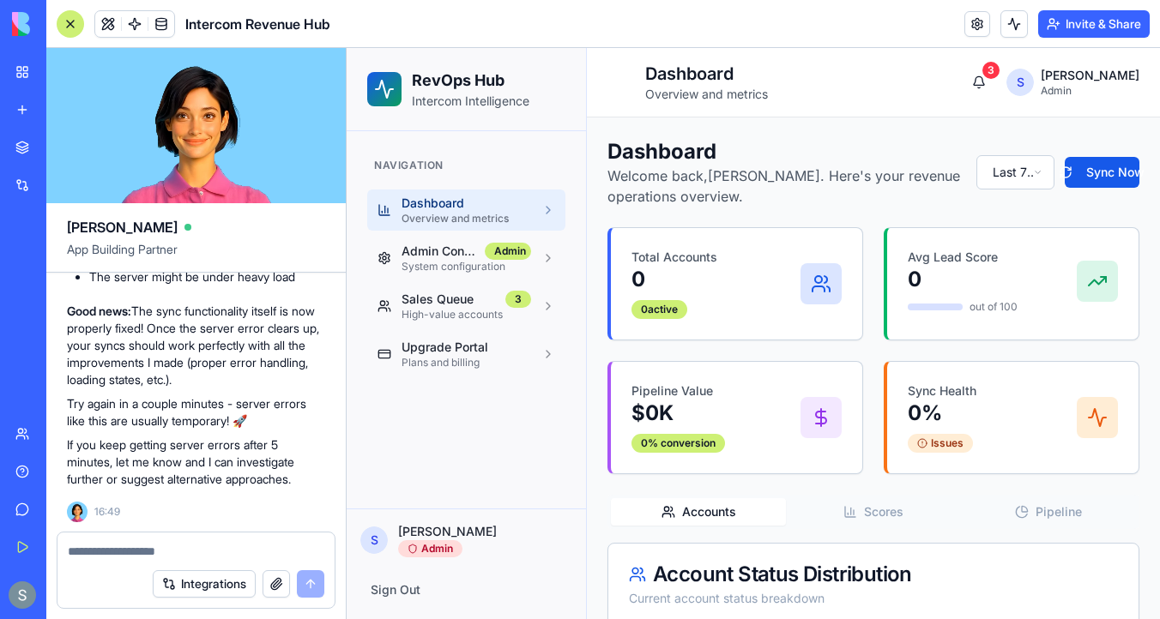
click at [175, 548] on textarea at bounding box center [196, 551] width 257 height 17
type textarea "**********"
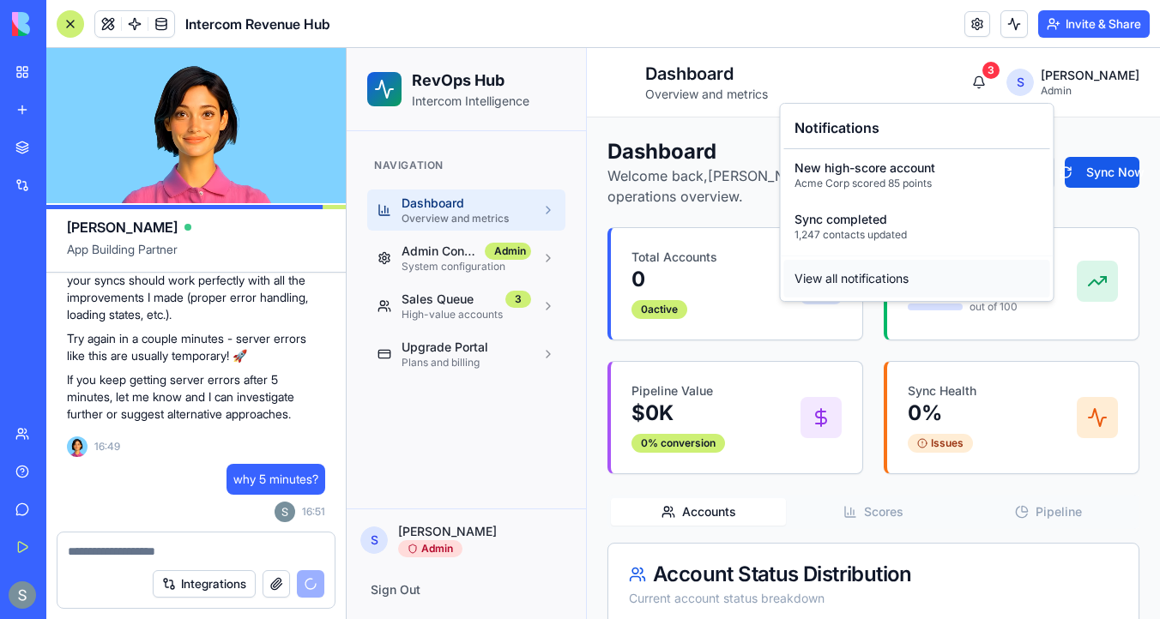
click at [868, 281] on div "View all notifications" at bounding box center [917, 279] width 266 height 38
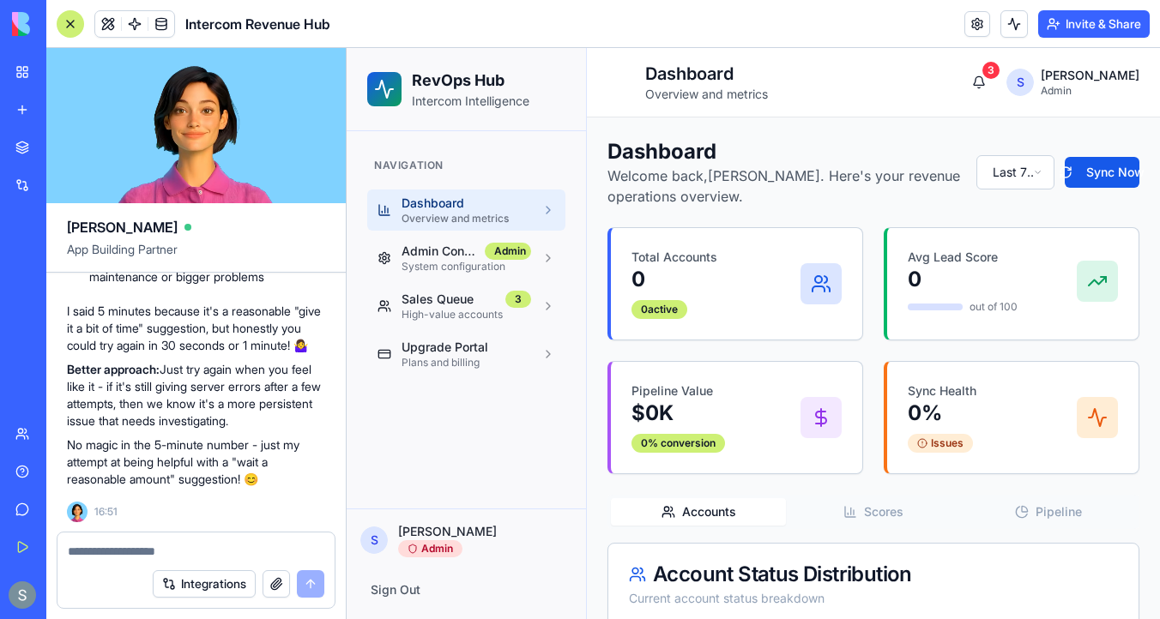
scroll to position [9930, 0]
click at [1099, 176] on button "Sync Now" at bounding box center [1102, 172] width 75 height 31
click at [187, 551] on textarea at bounding box center [196, 551] width 257 height 17
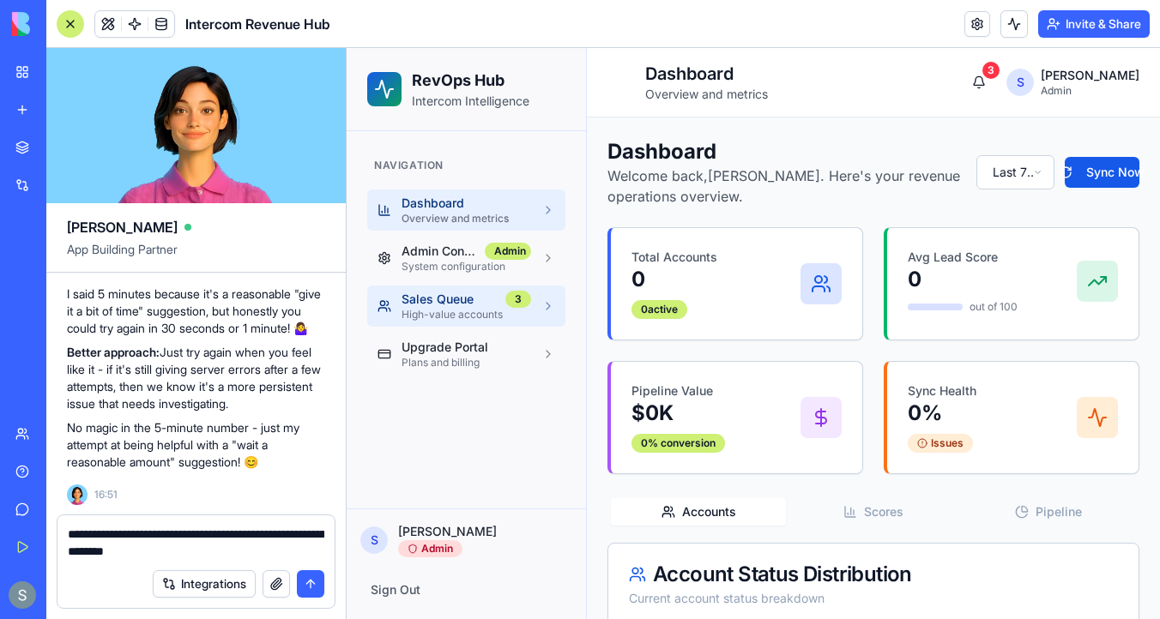
click at [500, 306] on div "Sales Queue 3" at bounding box center [466, 299] width 130 height 17
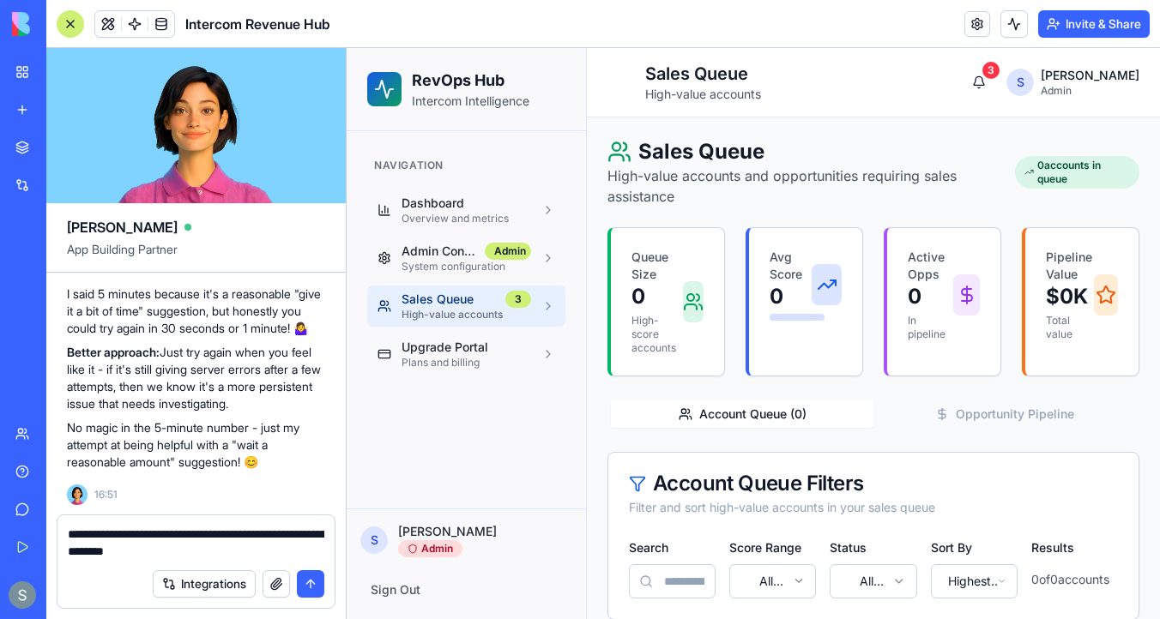
click at [253, 555] on textarea "**********" at bounding box center [196, 543] width 257 height 34
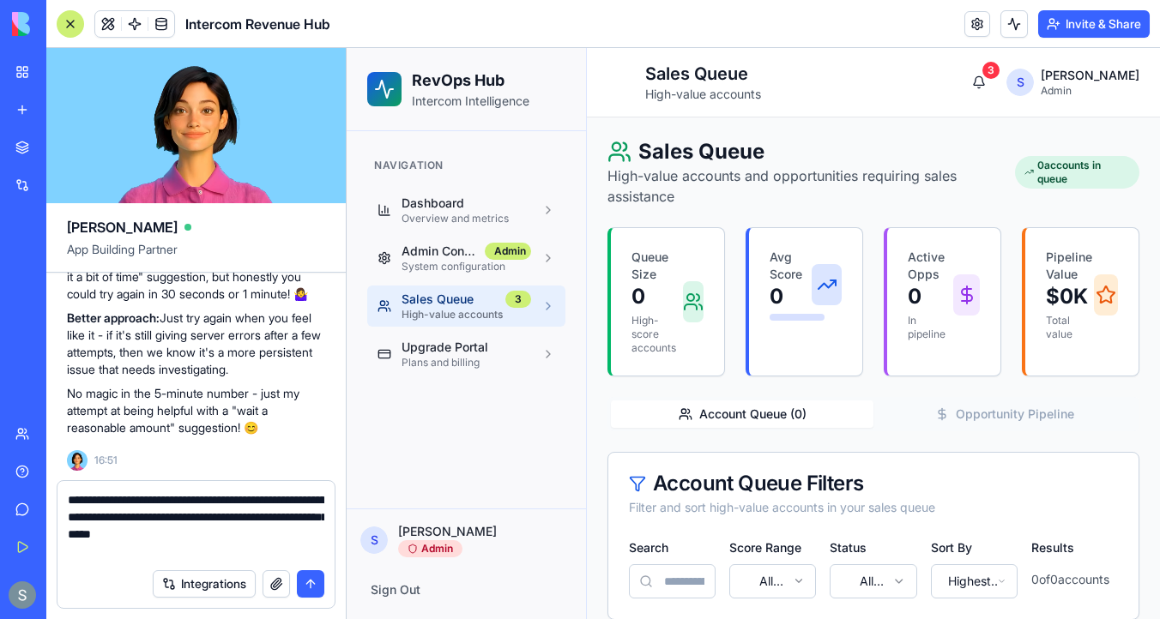
type textarea "**********"
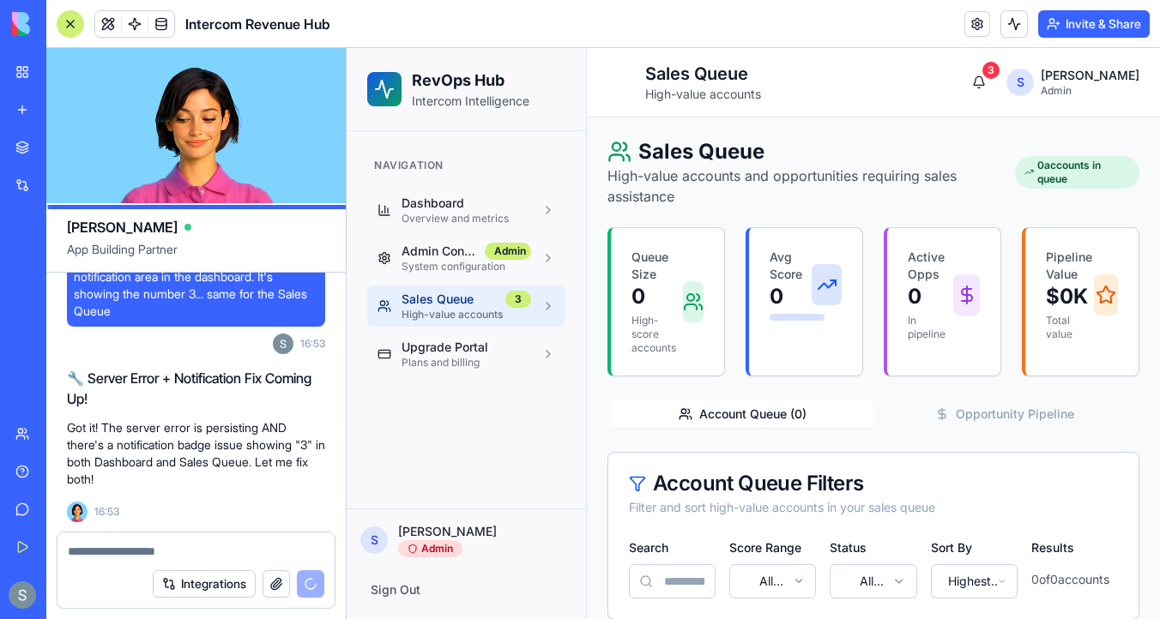
scroll to position [10276, 0]
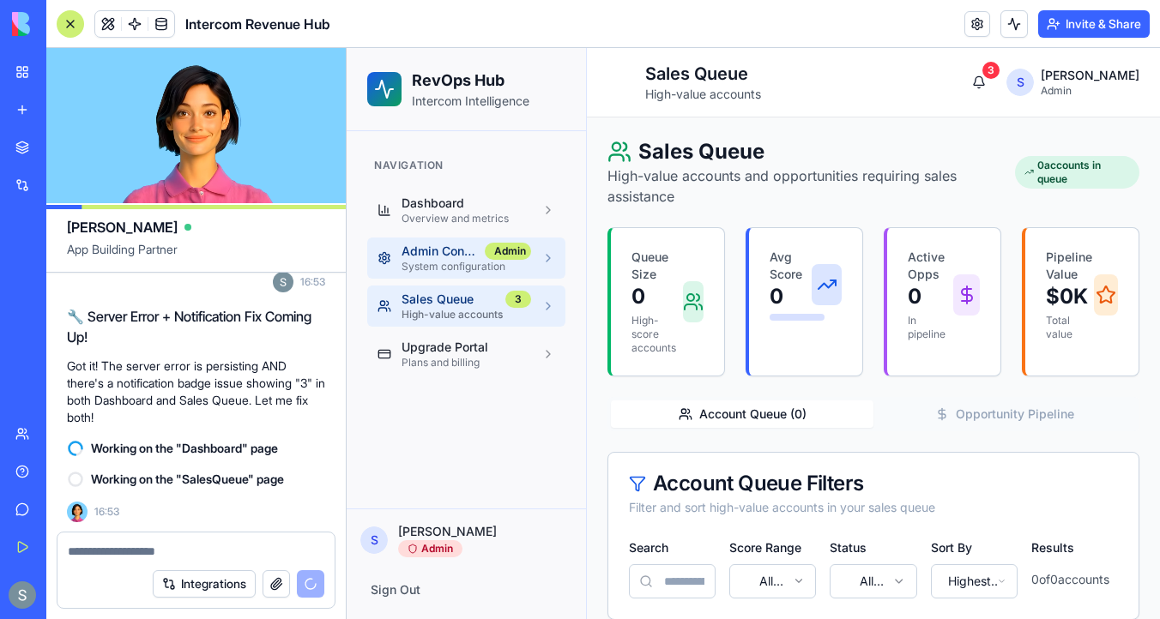
click at [475, 254] on span "Admin Console" at bounding box center [439, 251] width 76 height 17
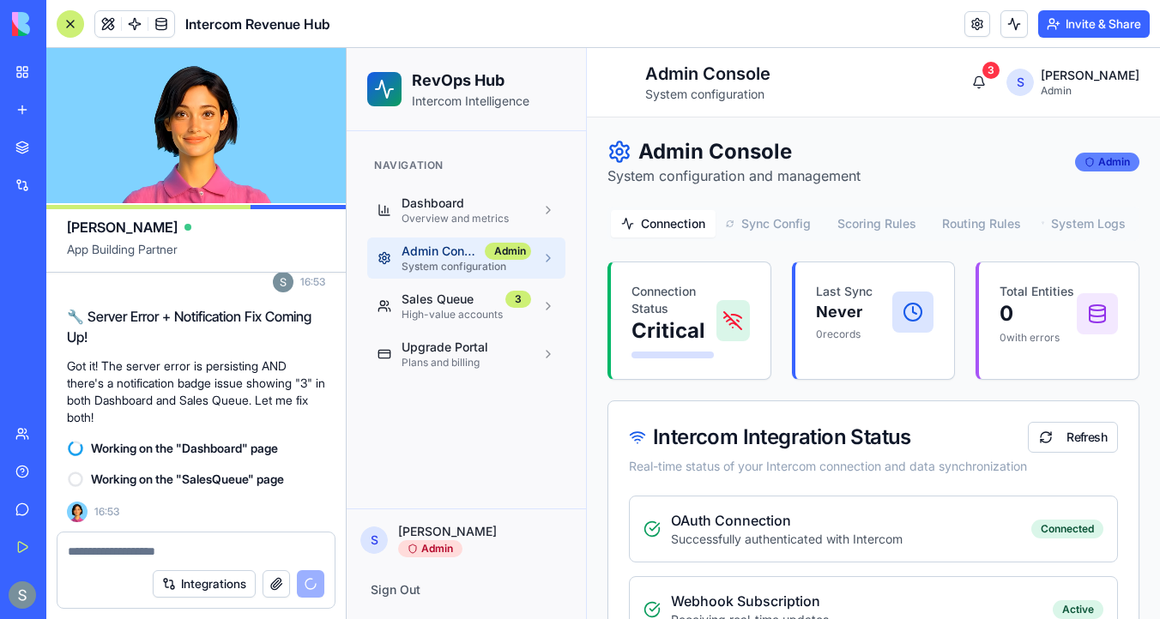
click at [1100, 162] on div "Admin" at bounding box center [1107, 162] width 64 height 19
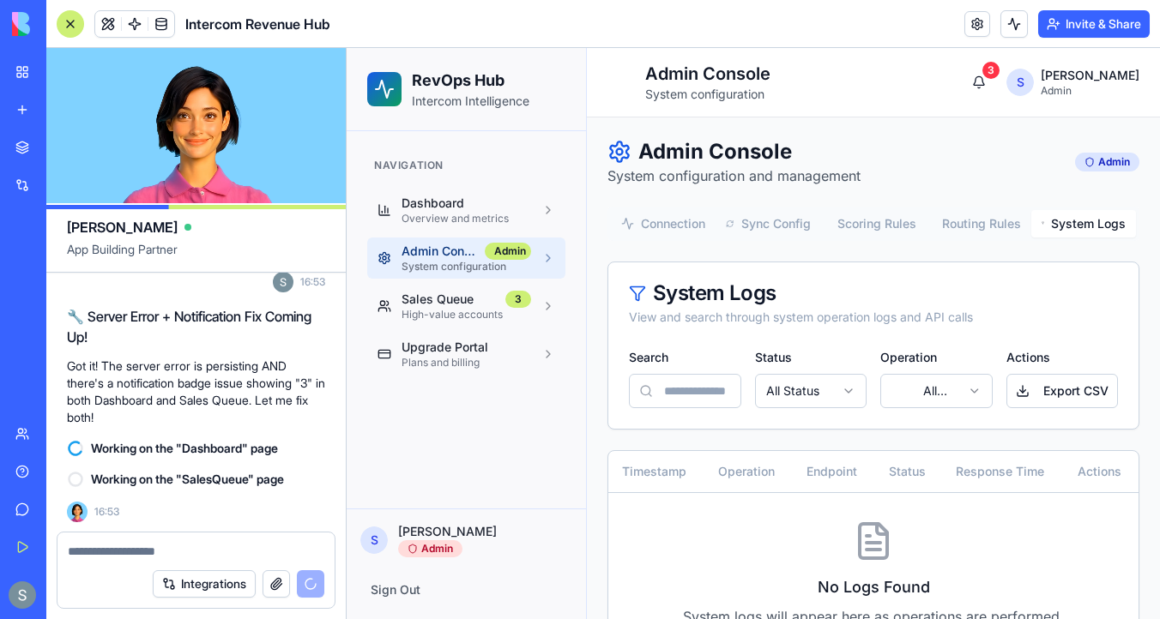
click at [1084, 224] on button "System Logs" at bounding box center [1083, 223] width 105 height 27
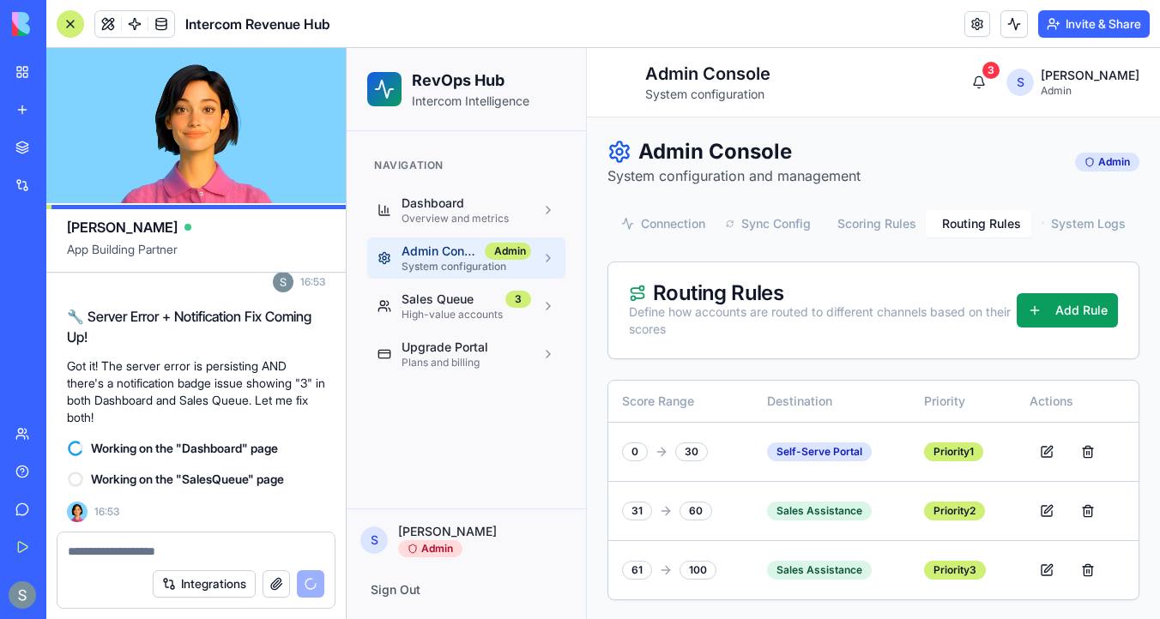
click at [1008, 230] on button "Routing Rules" at bounding box center [978, 223] width 105 height 27
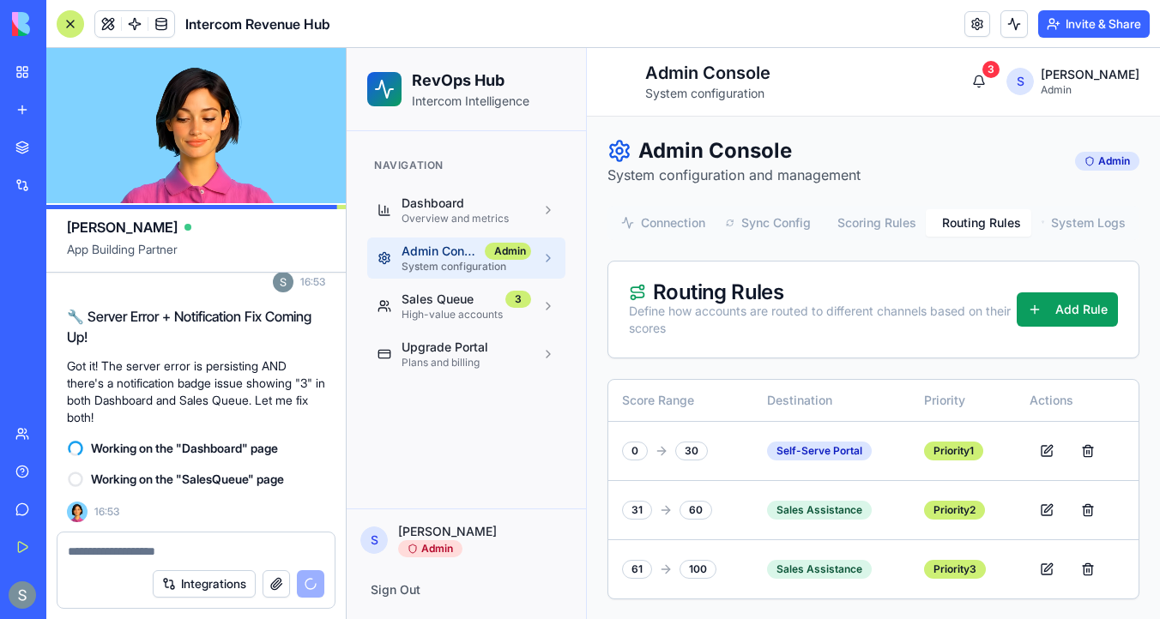
click at [879, 230] on button "Scoring Rules" at bounding box center [873, 222] width 105 height 27
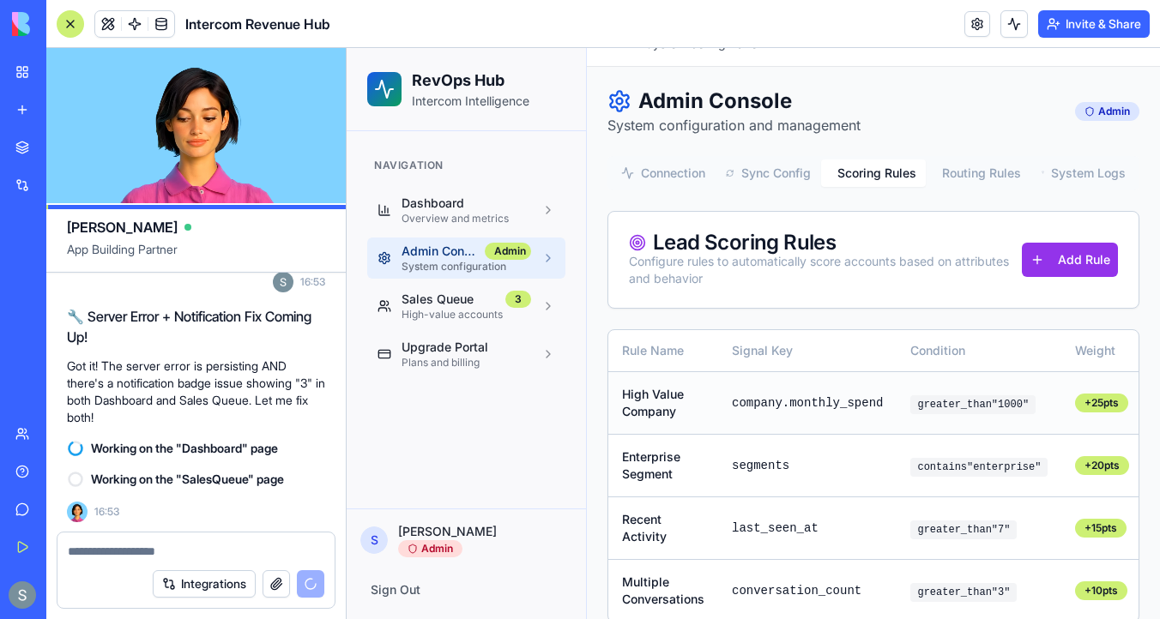
scroll to position [74, 0]
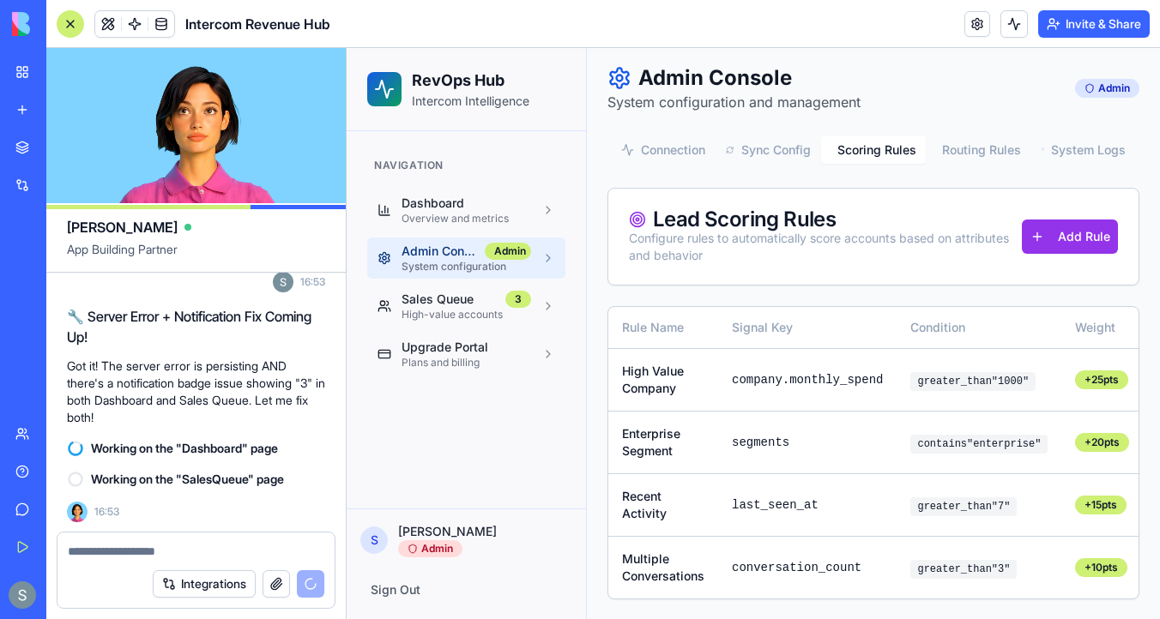
click at [777, 153] on button "Sync Config" at bounding box center [767, 149] width 105 height 27
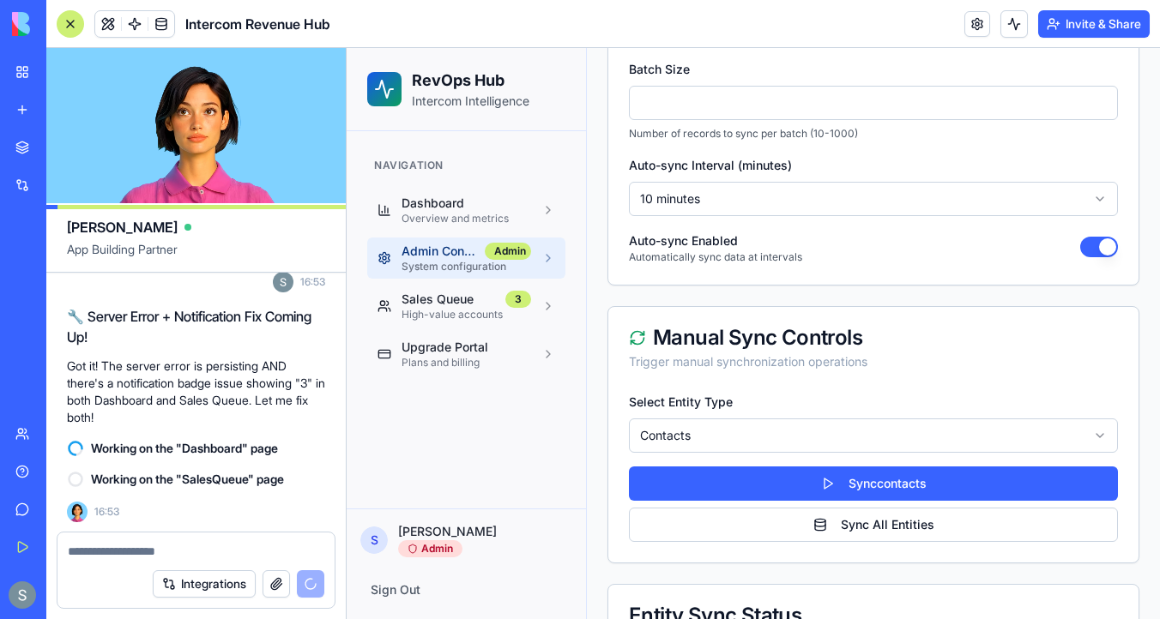
scroll to position [0, 0]
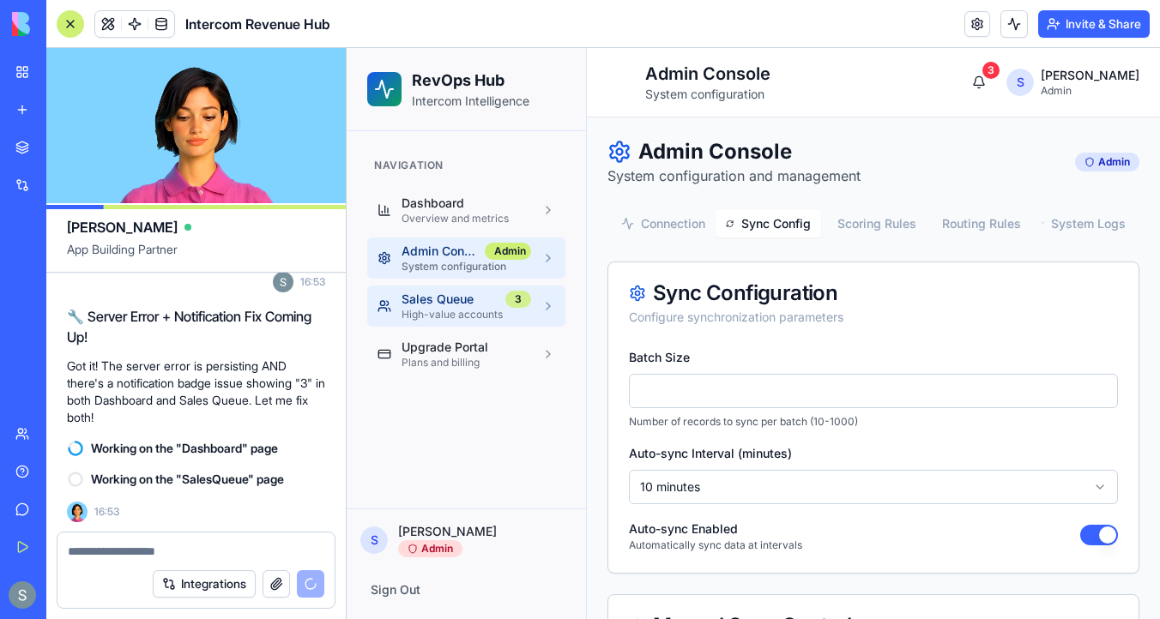
click at [511, 305] on div "3" at bounding box center [518, 299] width 26 height 17
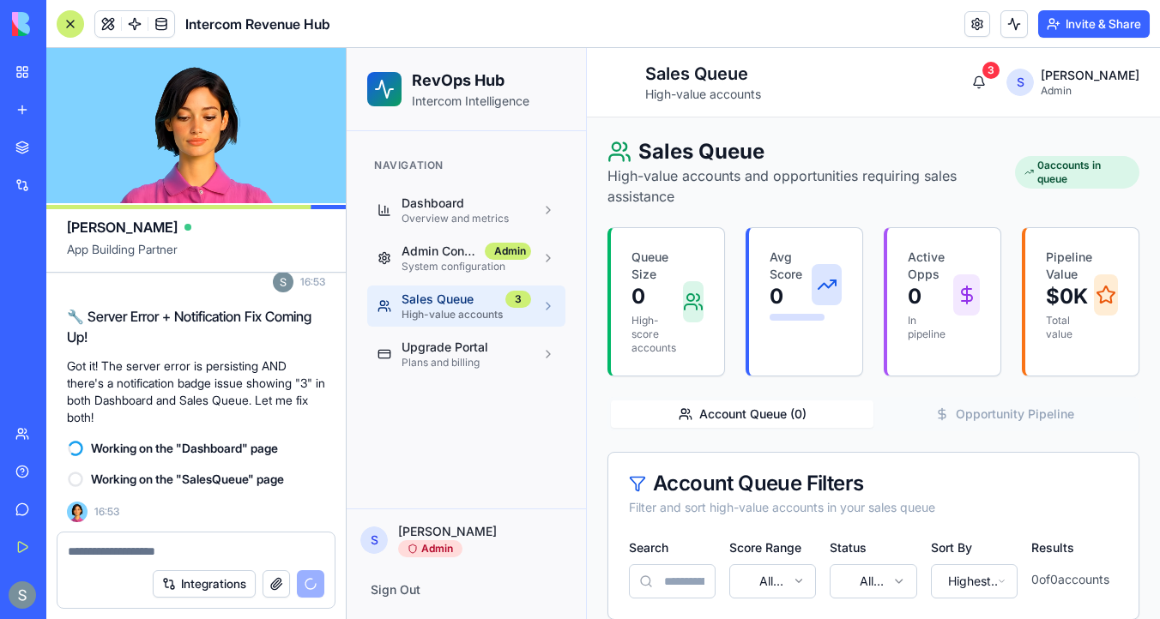
scroll to position [260, 0]
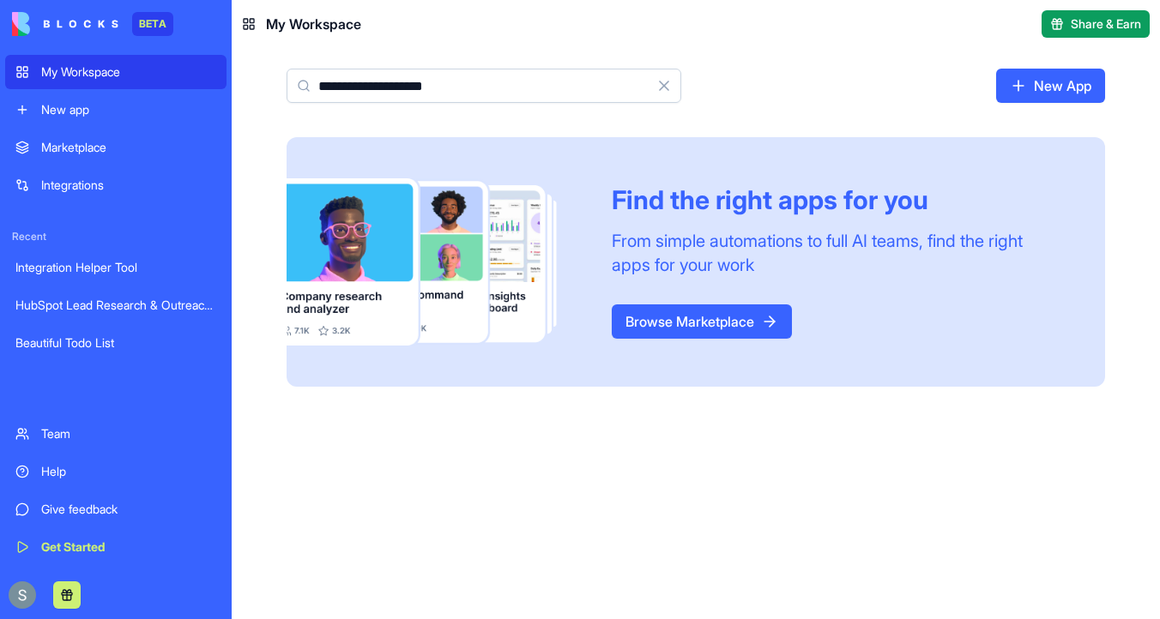
click at [82, 69] on div "My Workspace" at bounding box center [128, 71] width 175 height 17
click at [494, 92] on input "**********" at bounding box center [484, 86] width 395 height 34
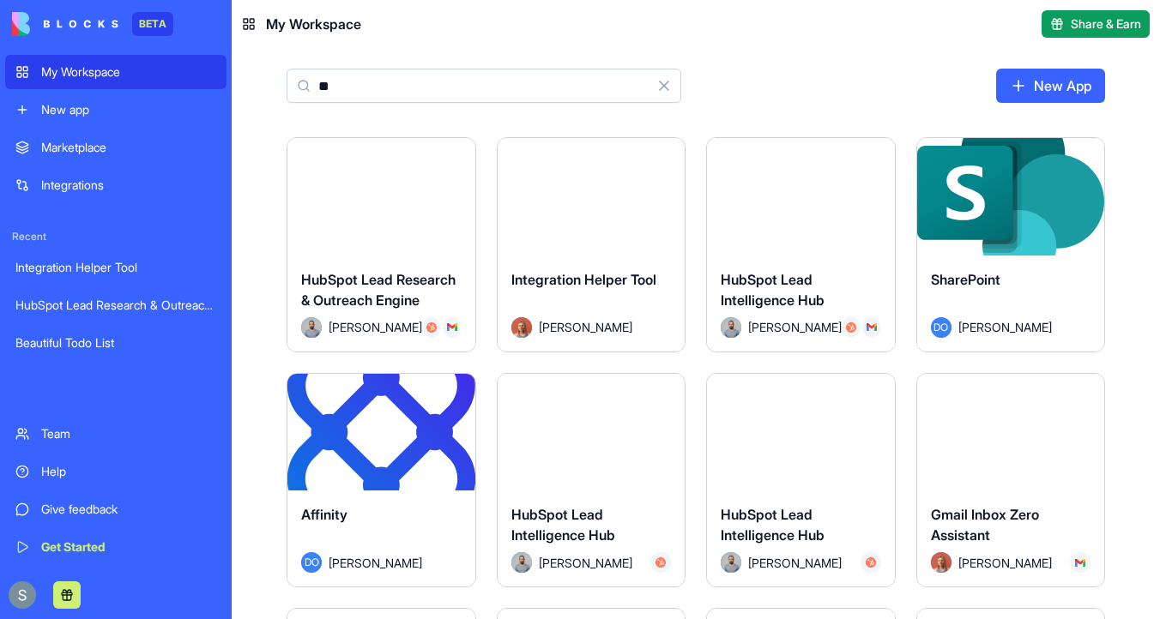
type input "*"
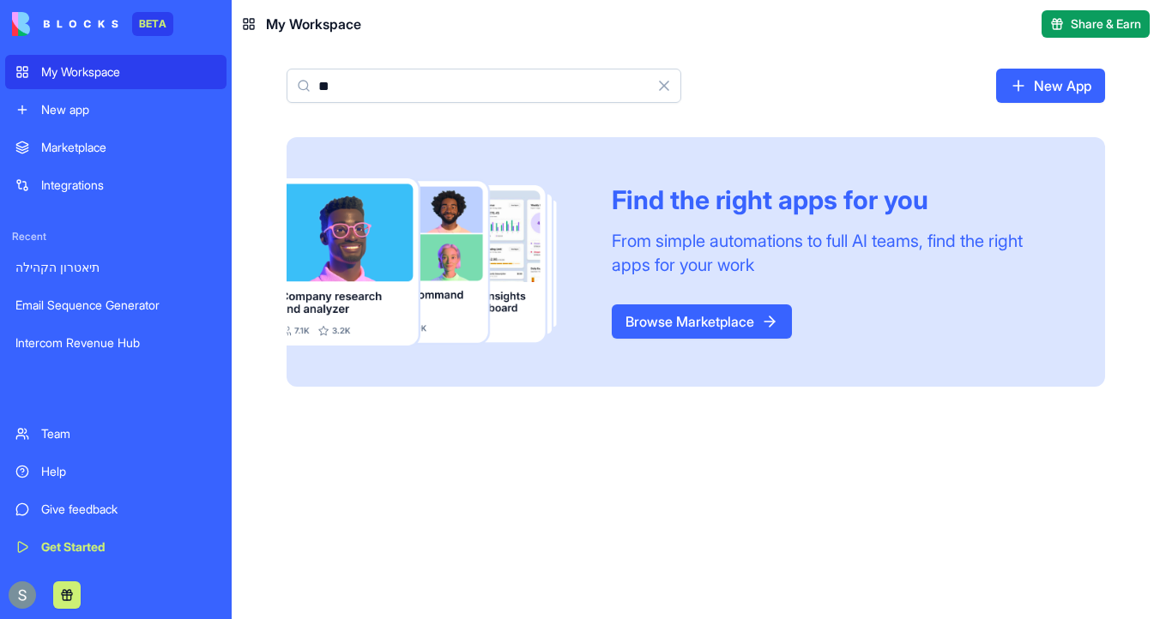
type input "*"
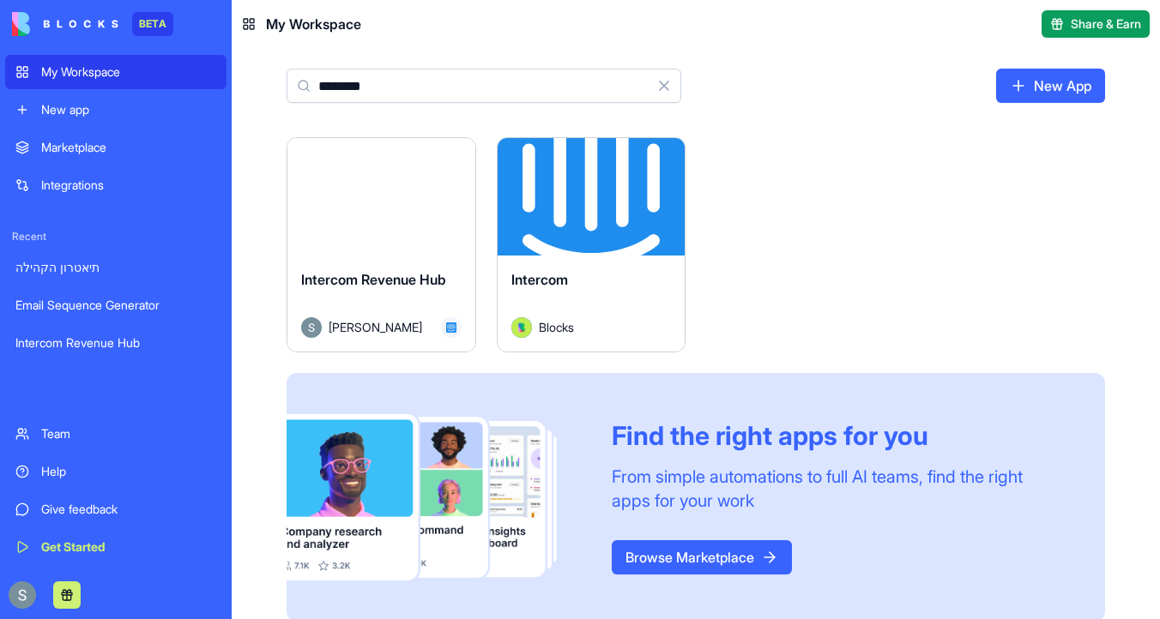
type input "********"
